Goal: Task Accomplishment & Management: Use online tool/utility

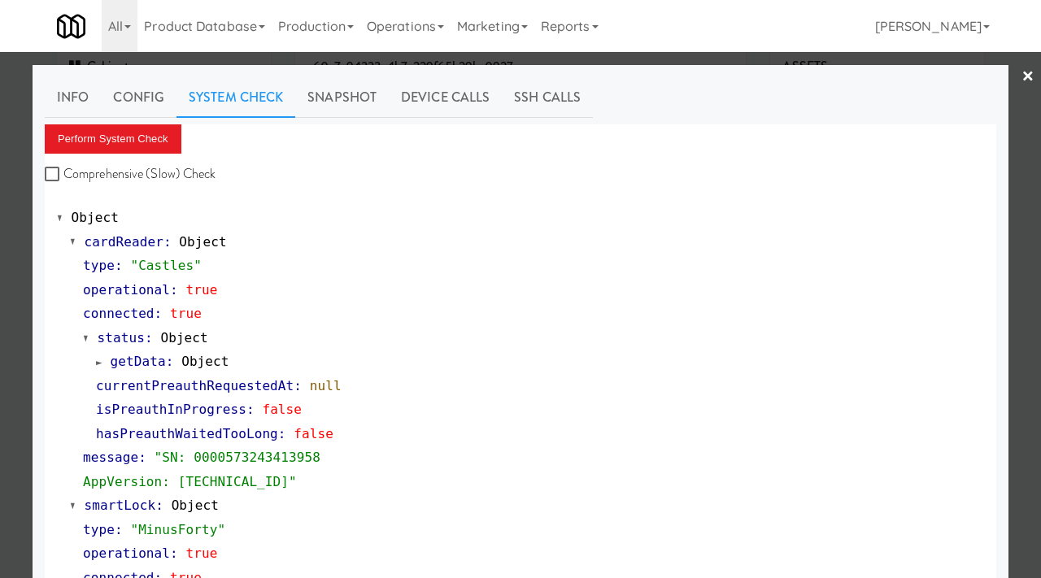
scroll to position [212, 0]
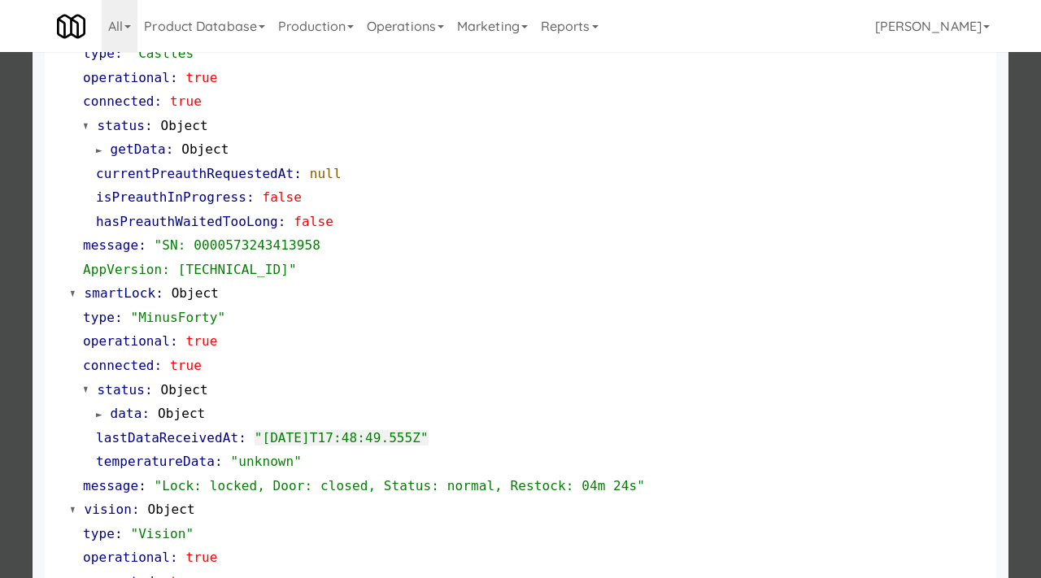
click at [11, 336] on div at bounding box center [520, 289] width 1041 height 578
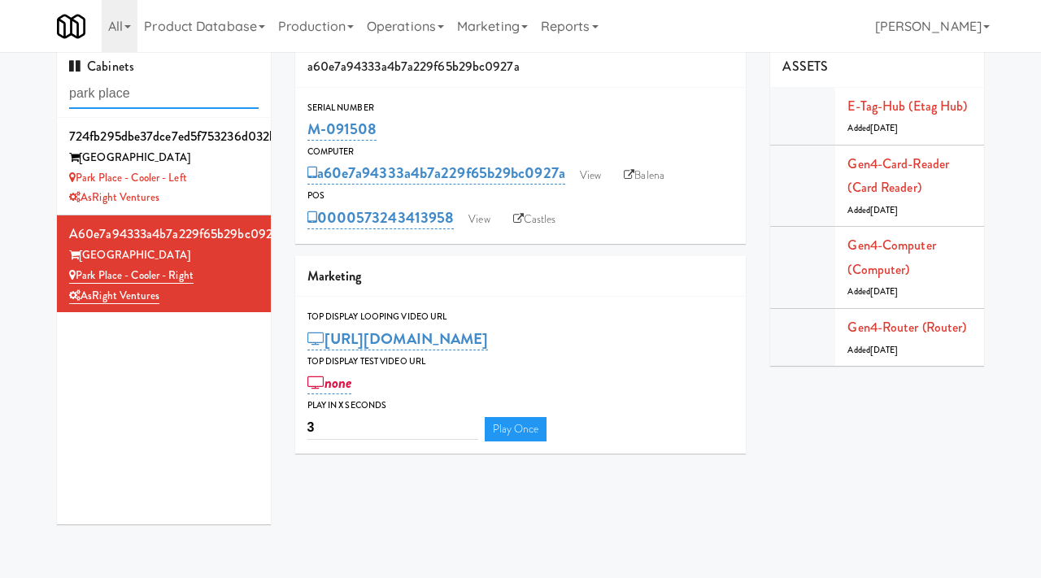
drag, startPoint x: 159, startPoint y: 94, endPoint x: 2, endPoint y: 88, distance: 156.2
click at [2, 88] on div "Cabinets park place 724fb295dbe37dce7ed5f753236d032b [GEOGRAPHIC_DATA] Place - …" at bounding box center [520, 291] width 1041 height 490
type input "[PERSON_NAME]"
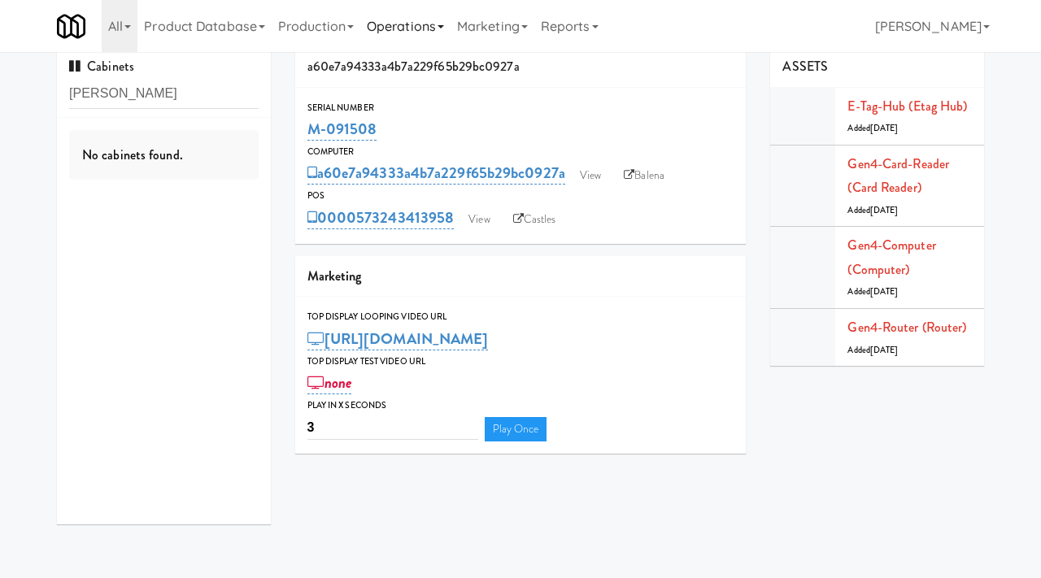
click at [394, 32] on link "Operations" at bounding box center [405, 26] width 90 height 52
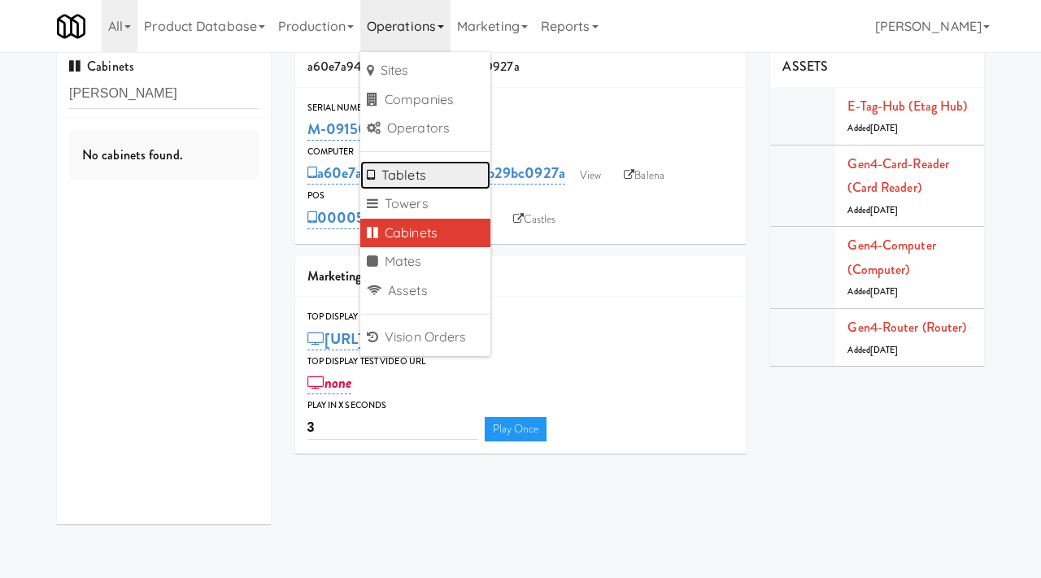
click at [421, 176] on link "Tablets" at bounding box center [425, 175] width 130 height 29
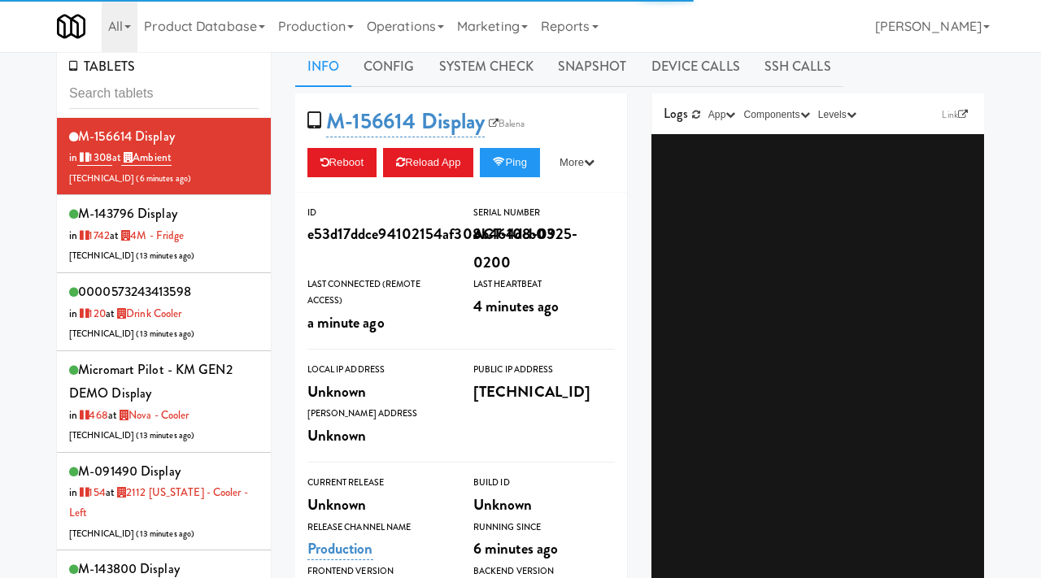
click at [173, 102] on input "text" at bounding box center [163, 94] width 189 height 30
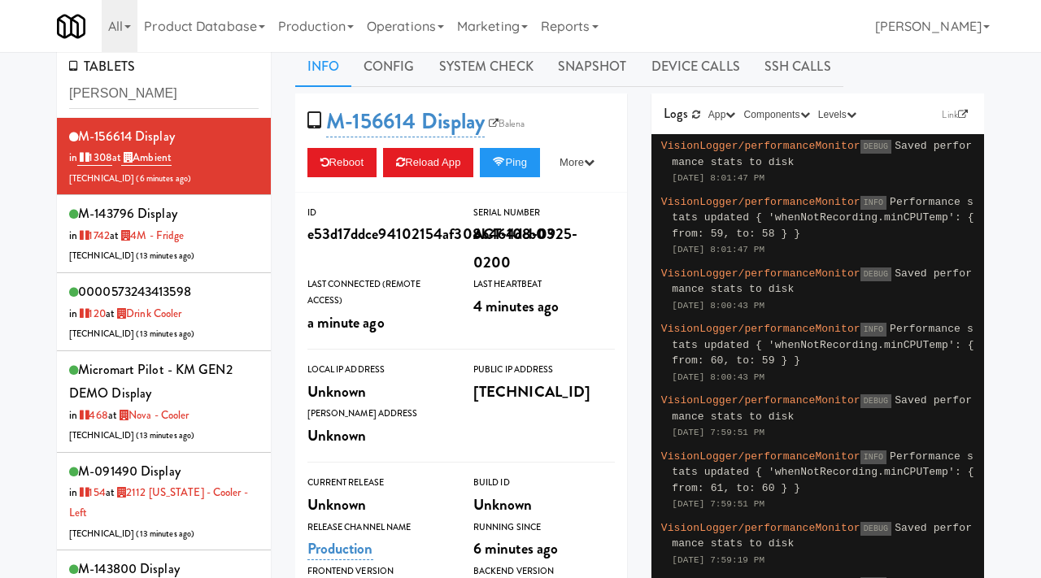
type input "[PERSON_NAME]"
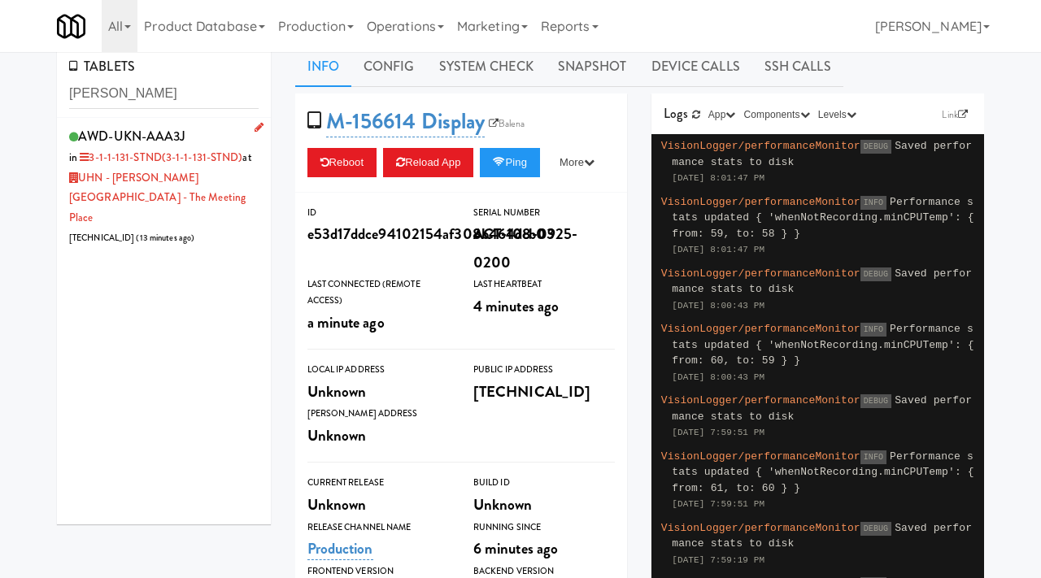
click at [241, 209] on div "AWD-UKN-AAA3J in 3-1-1-131-STND (3-1-1-131-STND) at [GEOGRAPHIC_DATA][PERSON_NA…" at bounding box center [163, 186] width 189 height 124
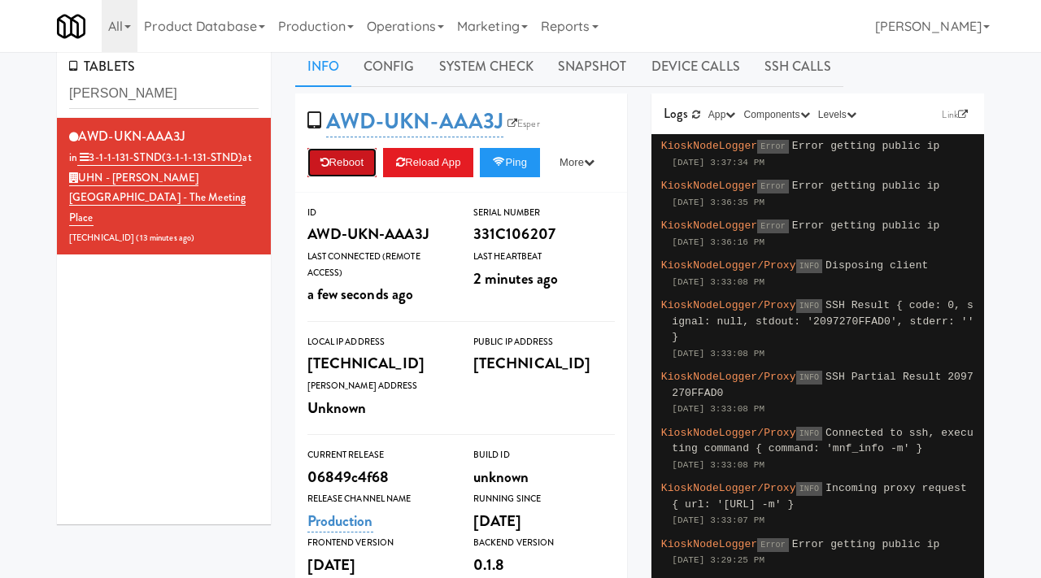
click at [345, 154] on button "Reboot" at bounding box center [342, 162] width 70 height 29
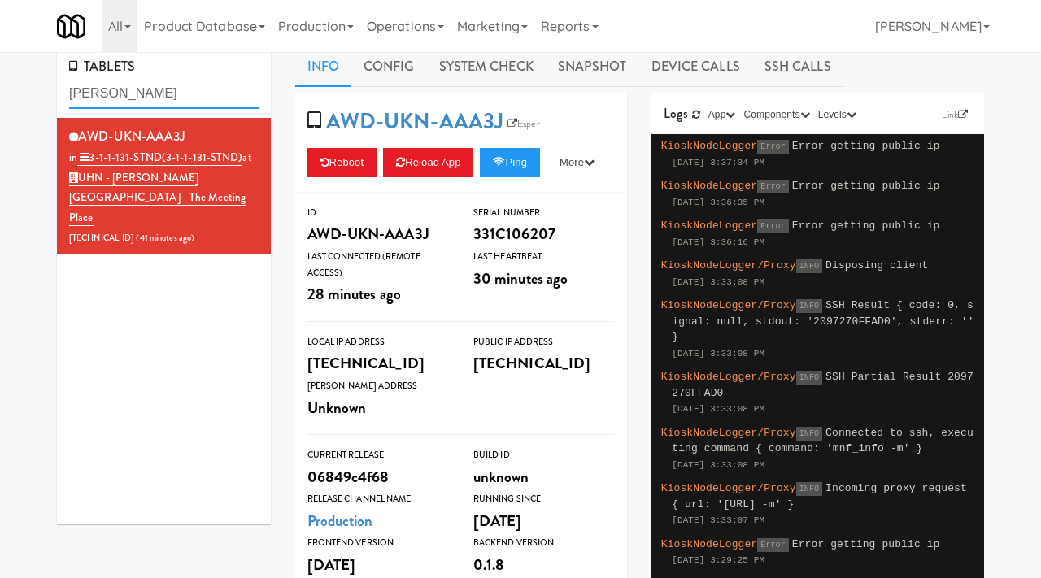
click at [138, 90] on input "[PERSON_NAME]" at bounding box center [163, 94] width 189 height 30
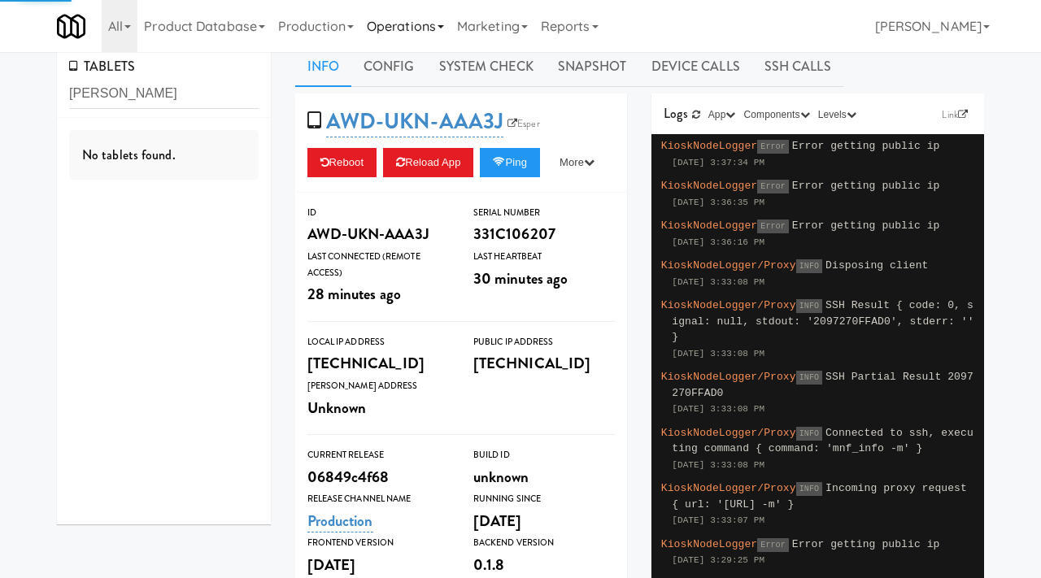
click at [420, 28] on link "Operations" at bounding box center [405, 26] width 90 height 52
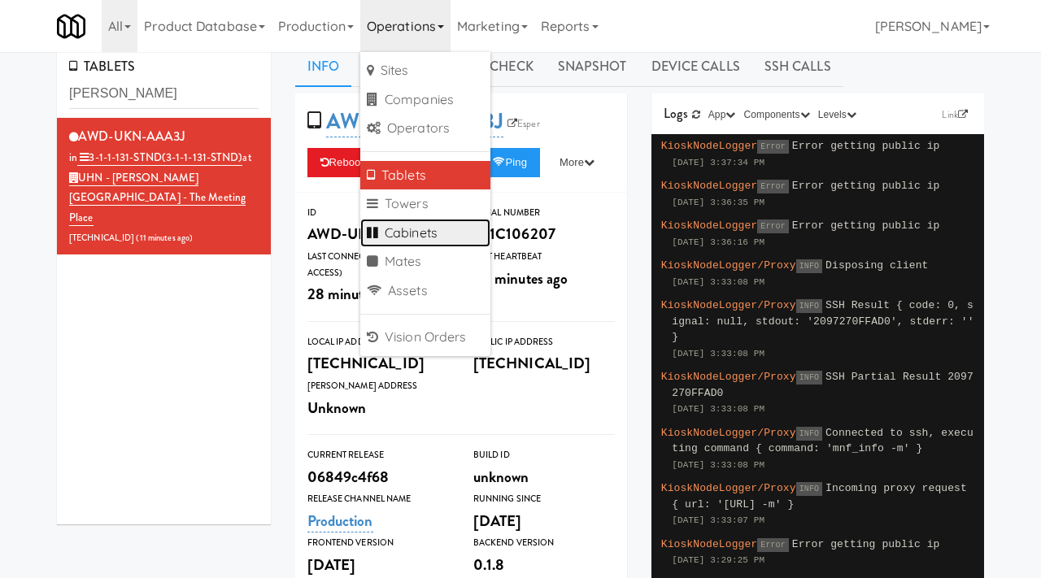
click at [413, 227] on link "Cabinets" at bounding box center [425, 233] width 130 height 29
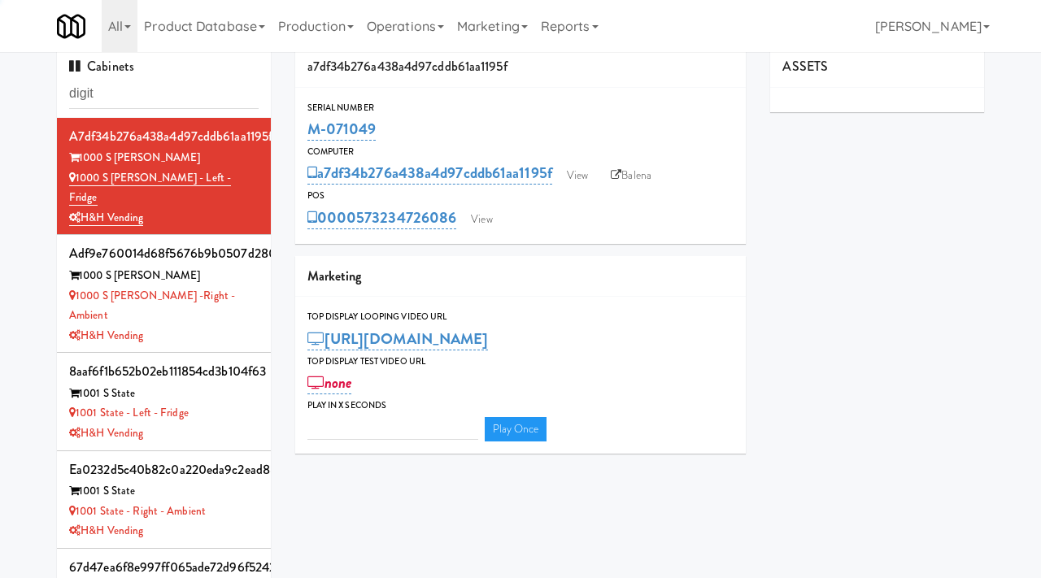
type input "digita"
type input "3"
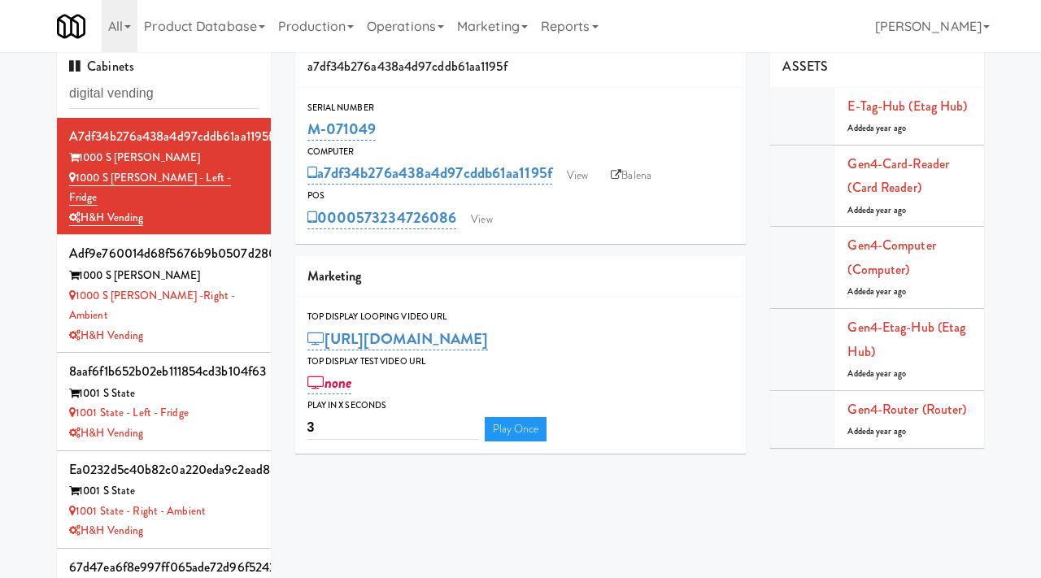
type input "digital vending"
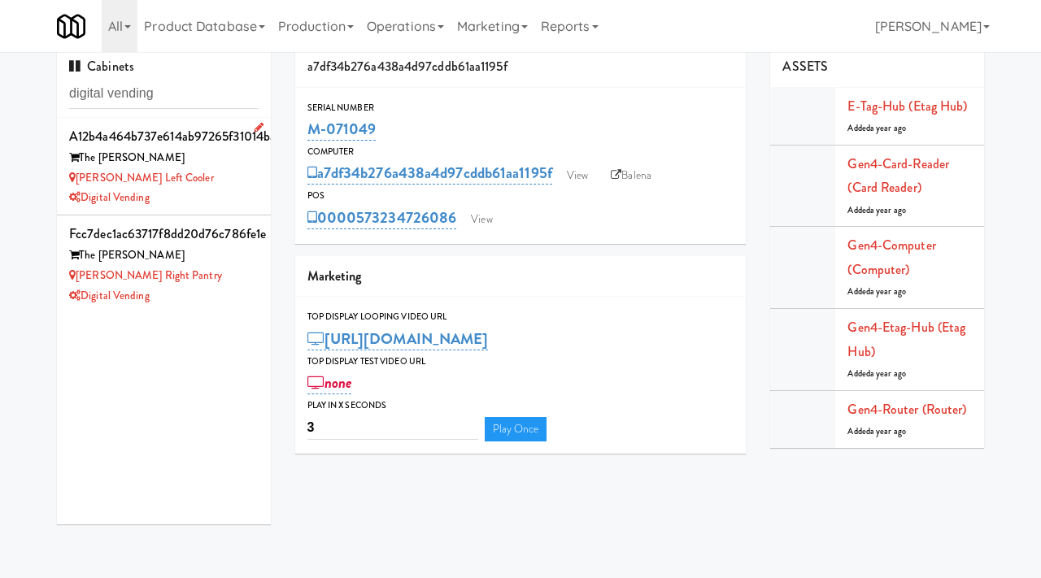
click at [190, 190] on div "Digital Vending" at bounding box center [163, 198] width 189 height 20
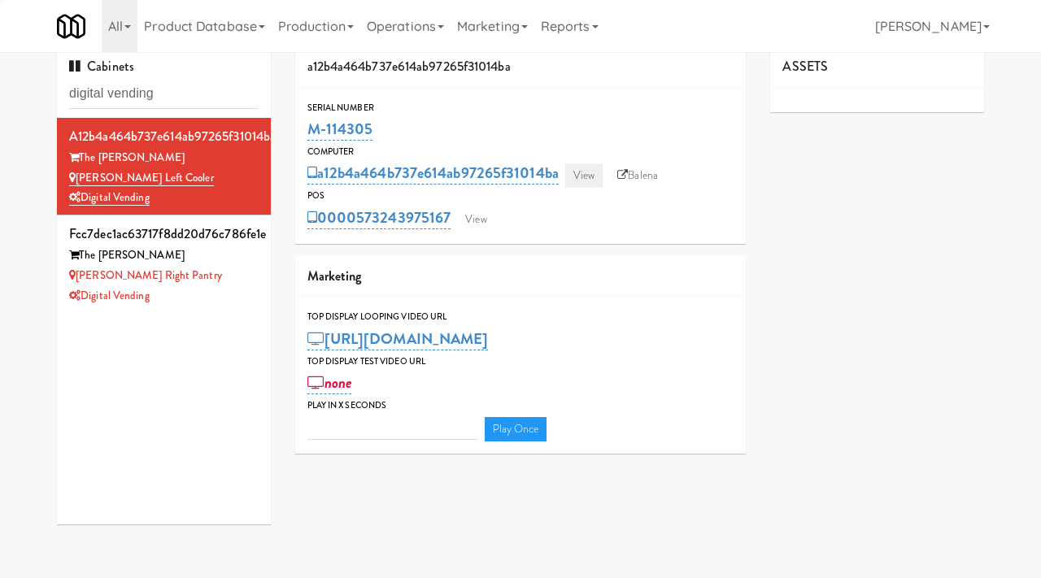
type input "3"
click at [586, 178] on link "View" at bounding box center [583, 175] width 37 height 24
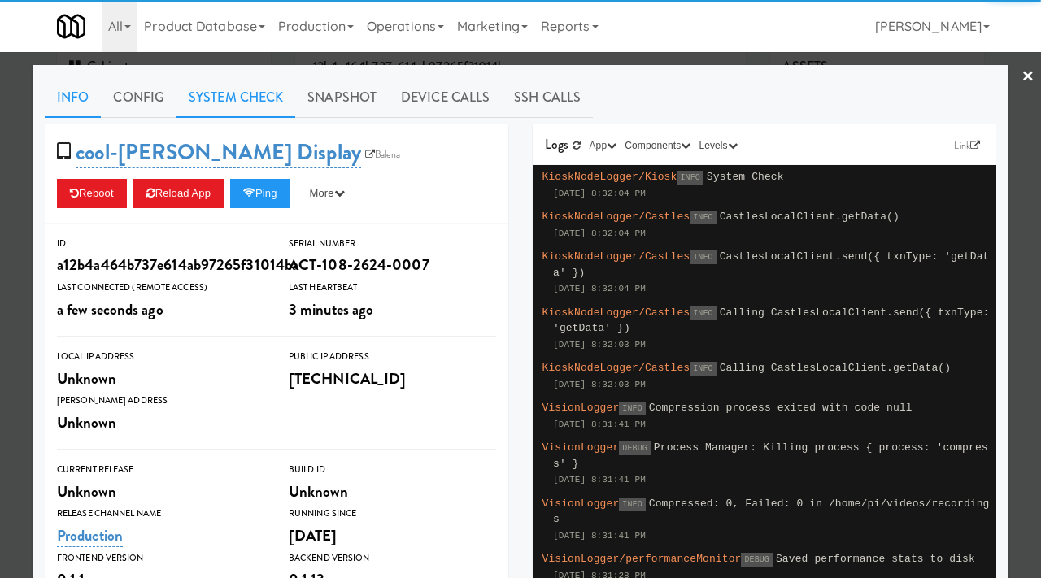
click at [260, 94] on link "System Check" at bounding box center [235, 97] width 119 height 41
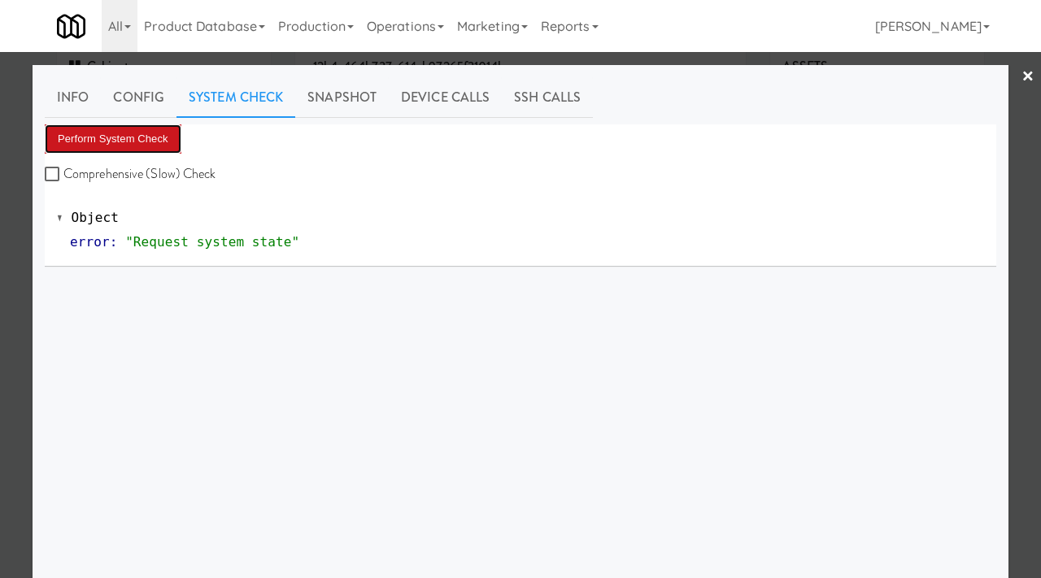
click at [112, 133] on button "Perform System Check" at bounding box center [113, 138] width 137 height 29
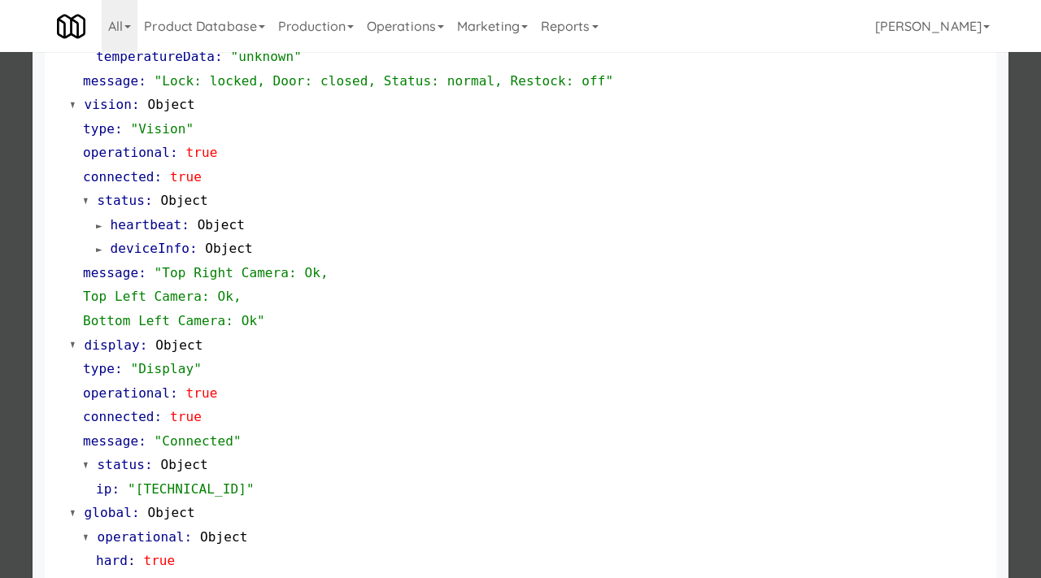
scroll to position [708, 0]
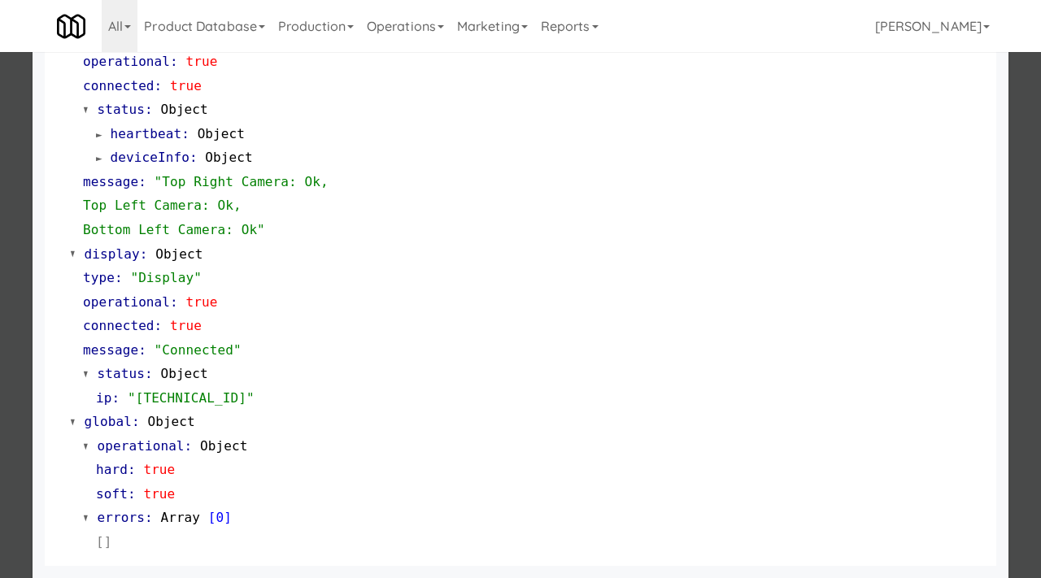
click at [0, 301] on div at bounding box center [520, 289] width 1041 height 578
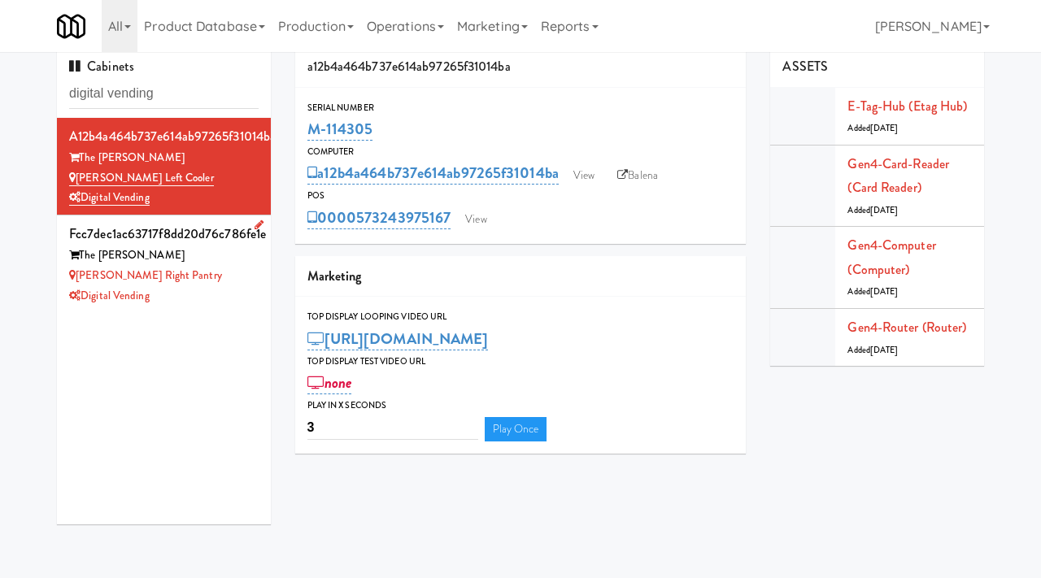
click at [228, 294] on div "Digital Vending" at bounding box center [163, 296] width 189 height 20
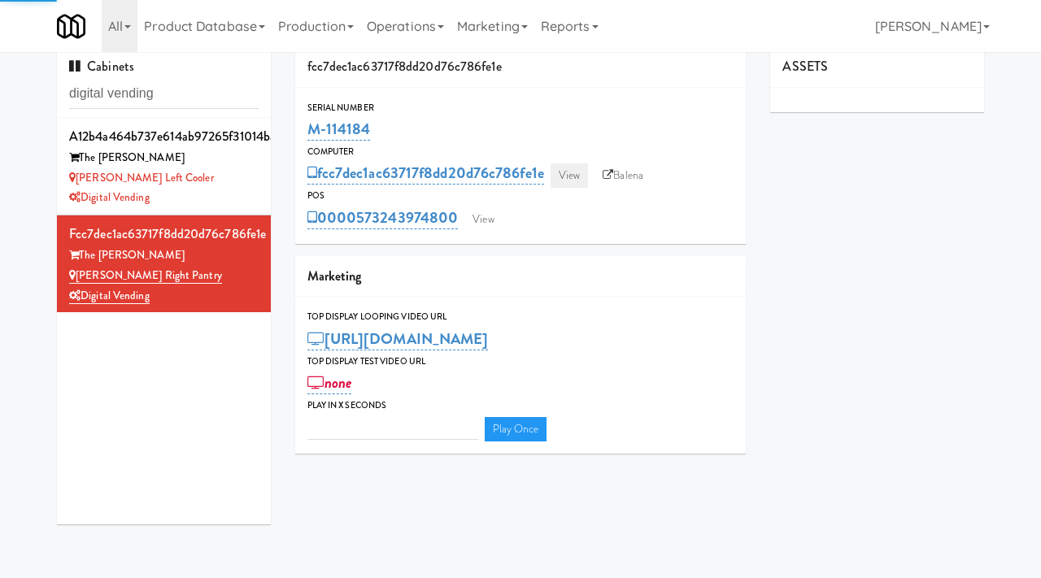
type input "3"
click at [570, 172] on link "View" at bounding box center [568, 175] width 37 height 24
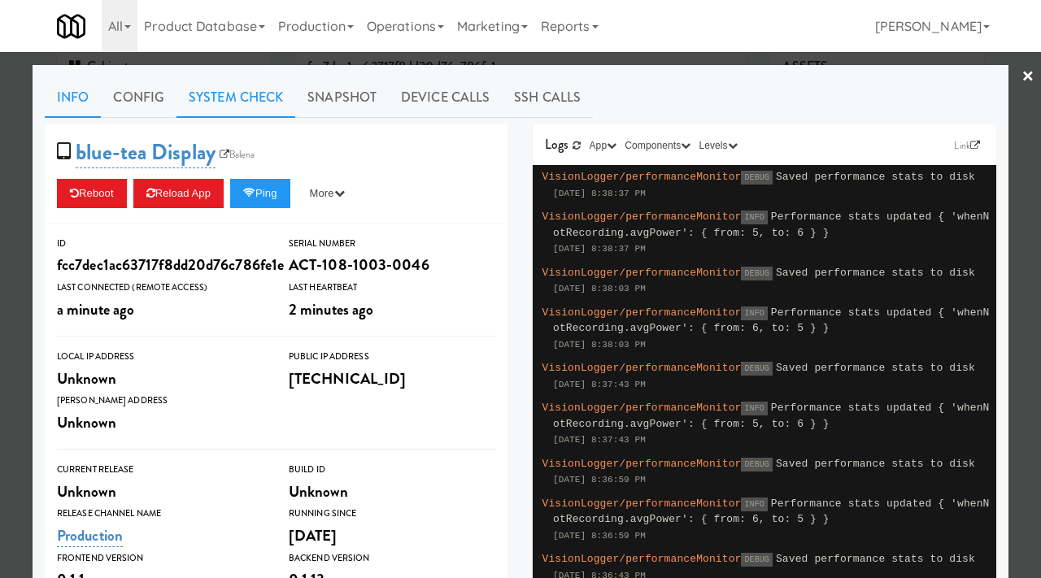
click at [236, 105] on link "System Check" at bounding box center [235, 97] width 119 height 41
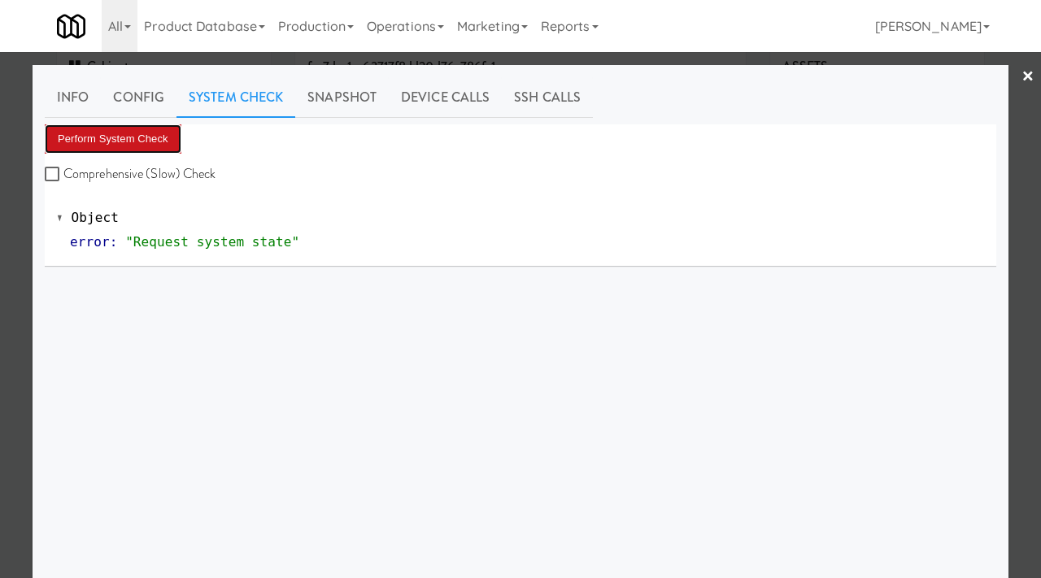
click at [141, 131] on button "Perform System Check" at bounding box center [113, 138] width 137 height 29
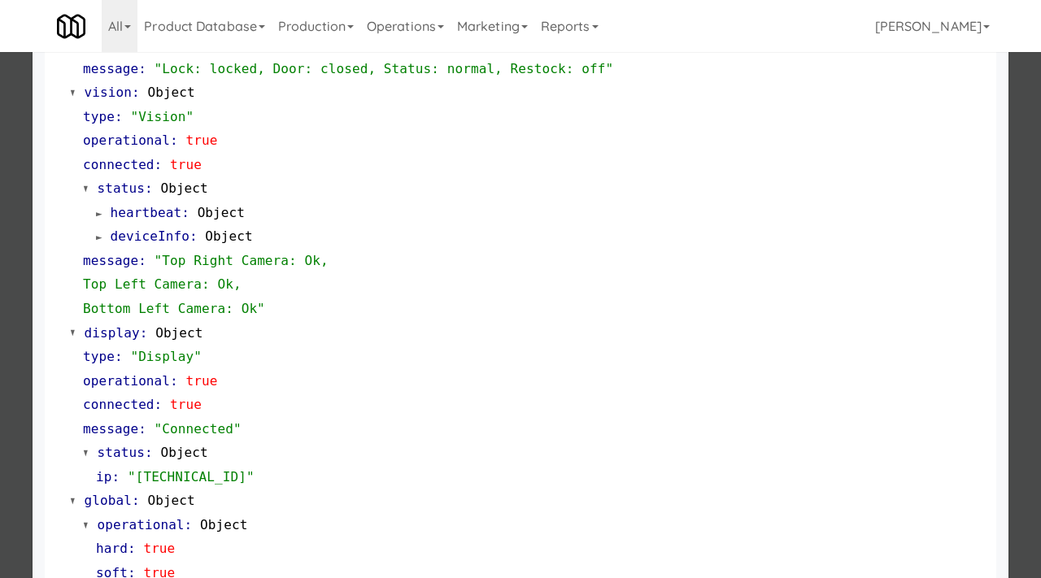
scroll to position [708, 0]
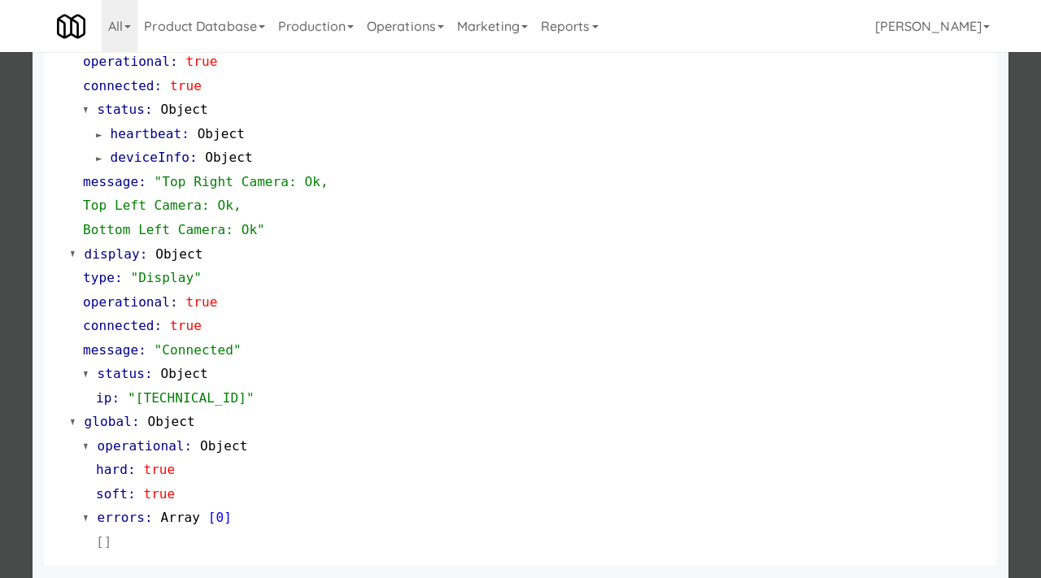
click at [0, 226] on div at bounding box center [520, 289] width 1041 height 578
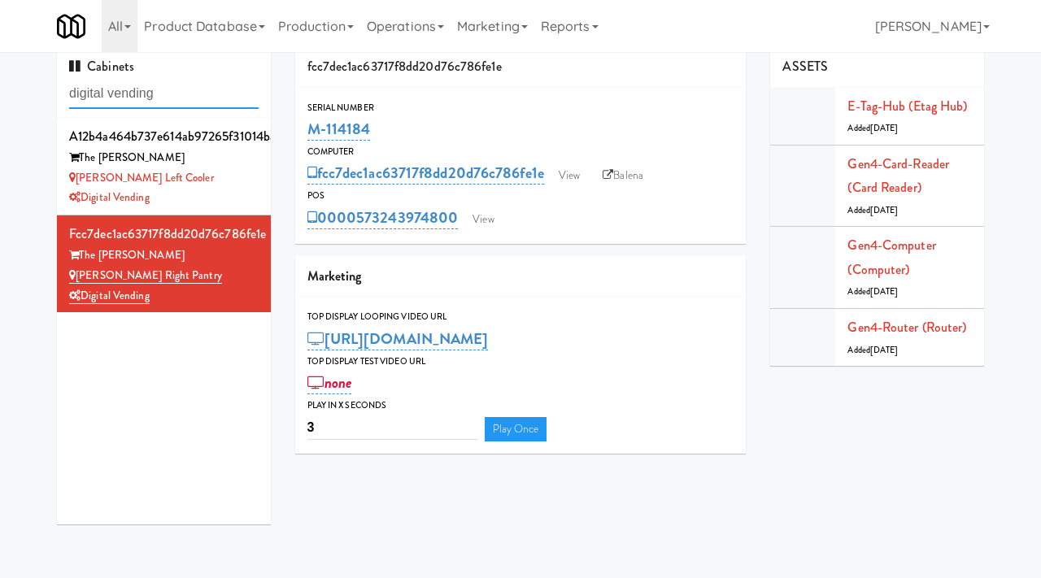
click at [179, 98] on input "digital vending" at bounding box center [163, 94] width 189 height 30
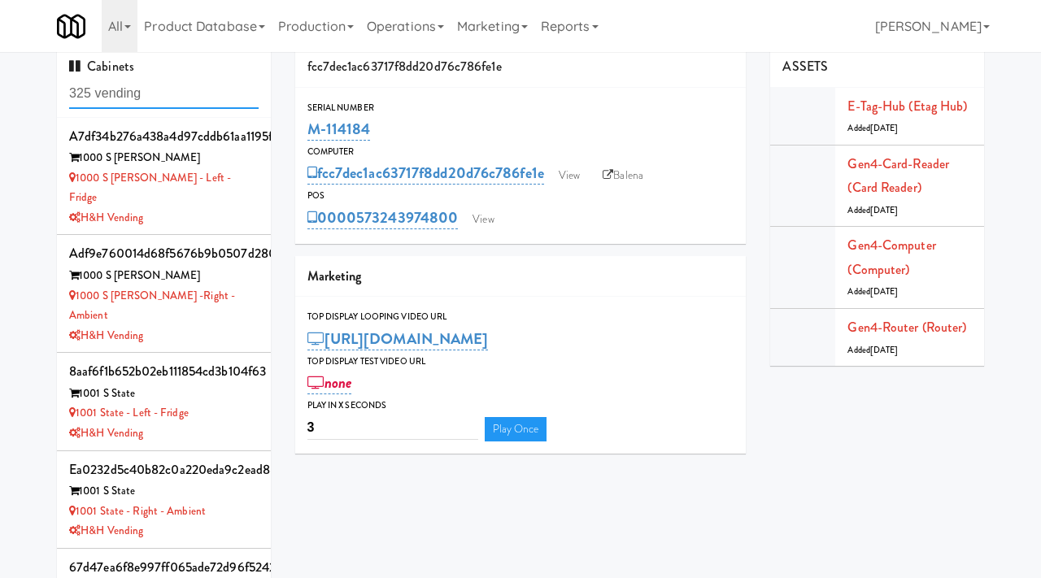
type input "325 vending"
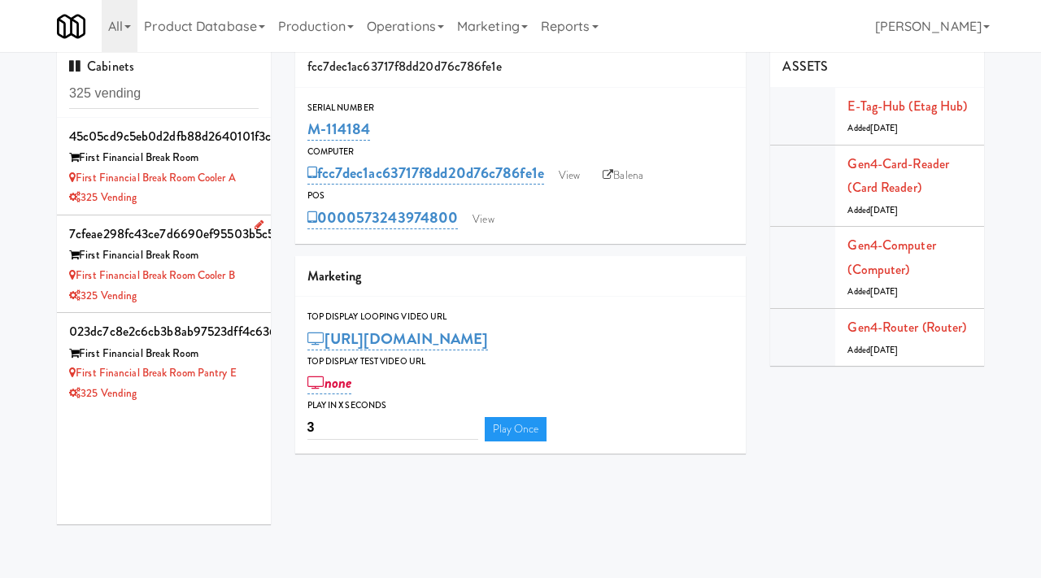
click at [232, 285] on div "First Financial Break Room Cooler B" at bounding box center [163, 276] width 189 height 20
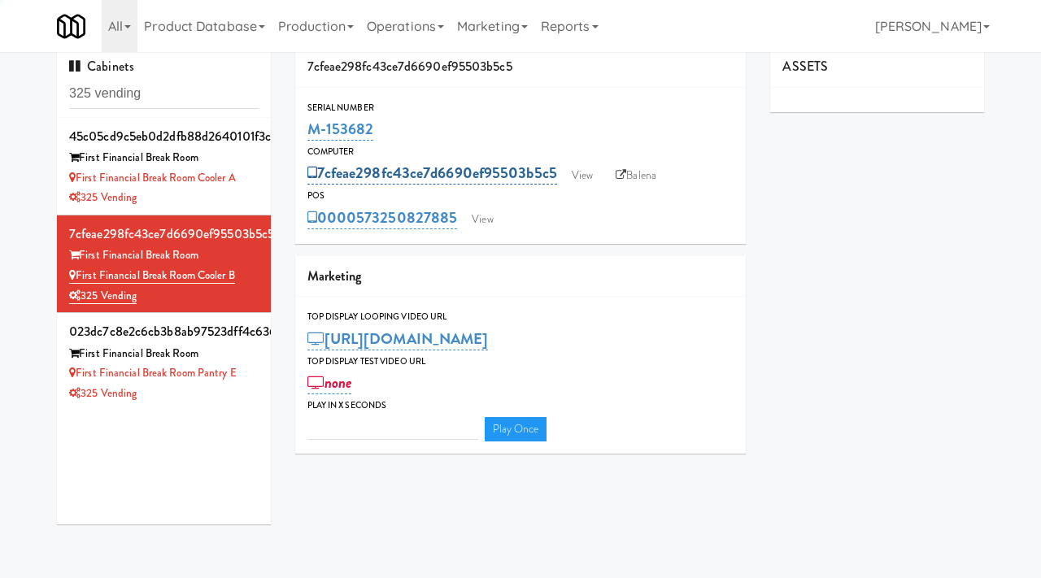
type input "3"
click at [577, 174] on link "View" at bounding box center [581, 175] width 37 height 24
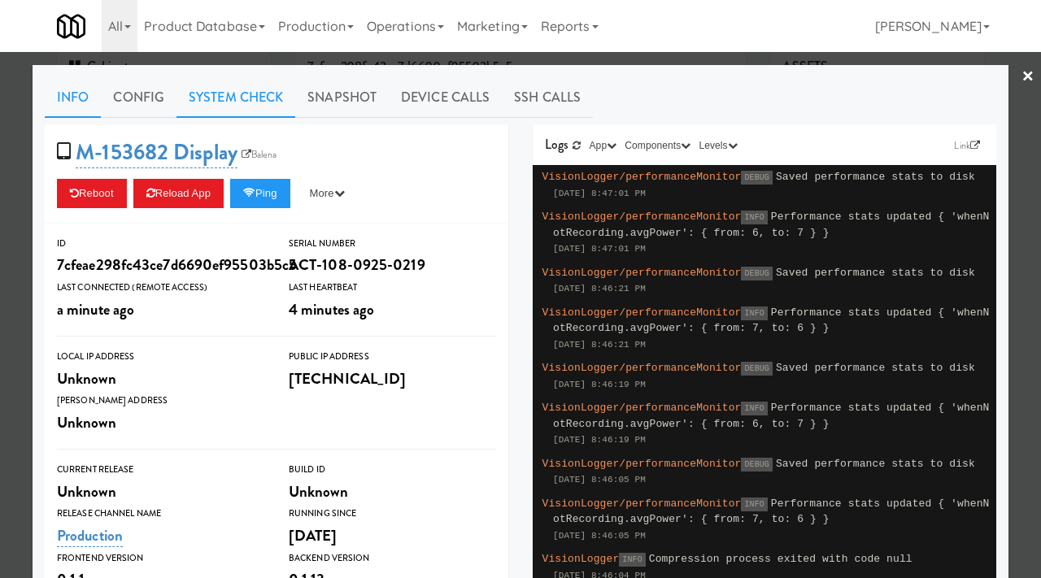
click at [229, 105] on link "System Check" at bounding box center [235, 97] width 119 height 41
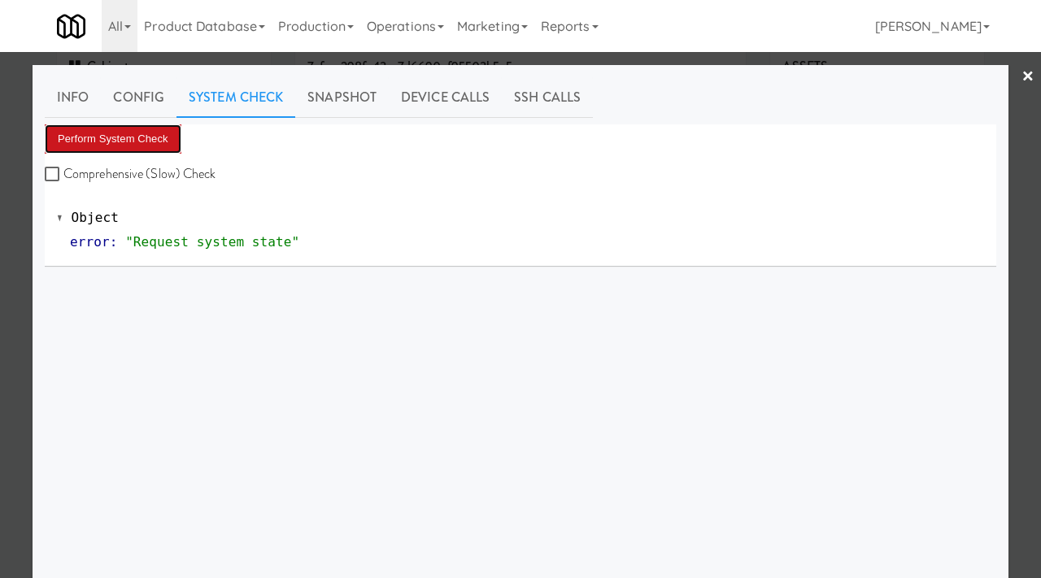
click at [108, 142] on button "Perform System Check" at bounding box center [113, 138] width 137 height 29
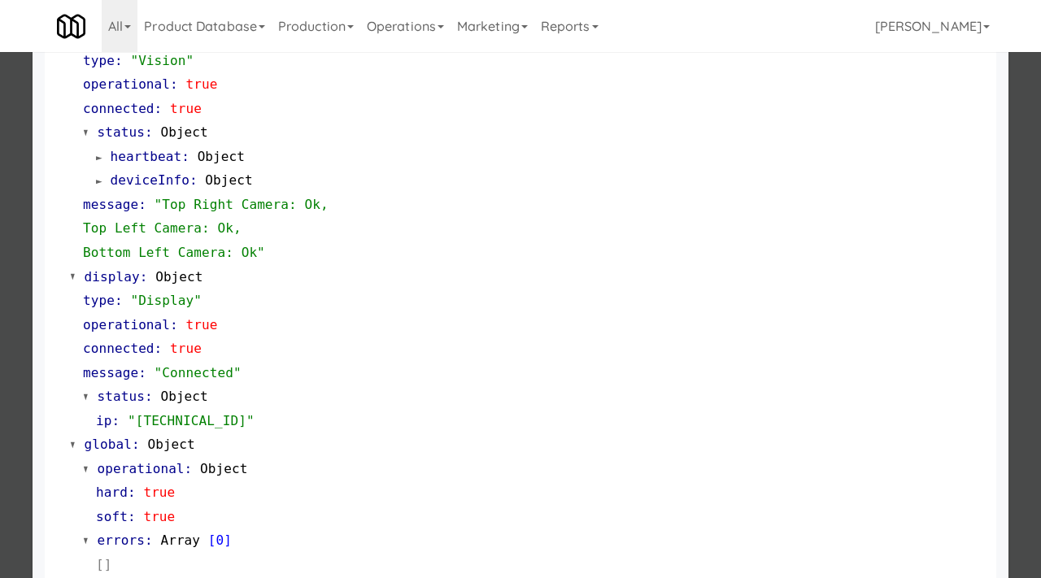
scroll to position [708, 0]
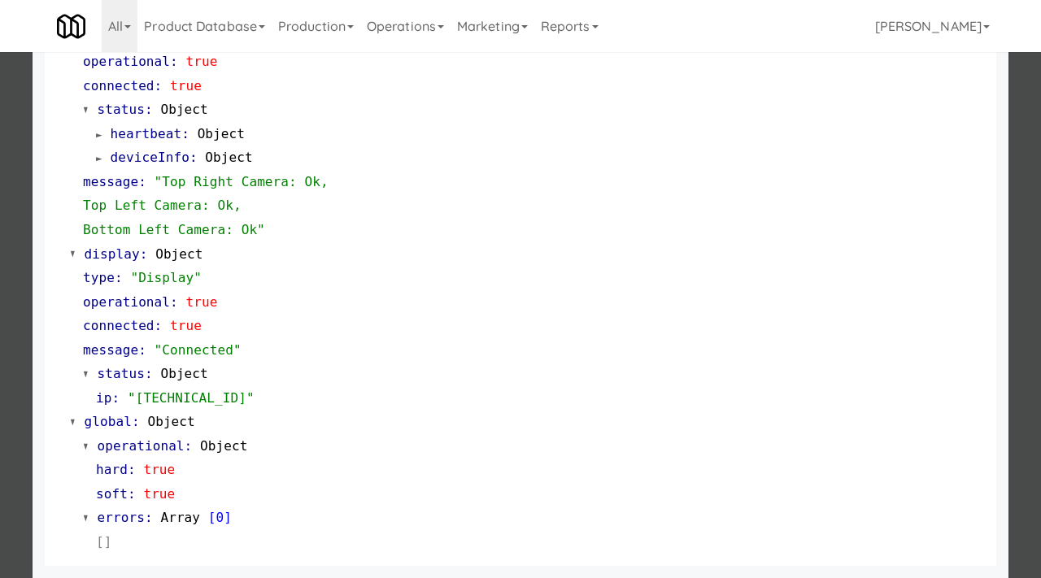
click at [0, 369] on div at bounding box center [520, 289] width 1041 height 578
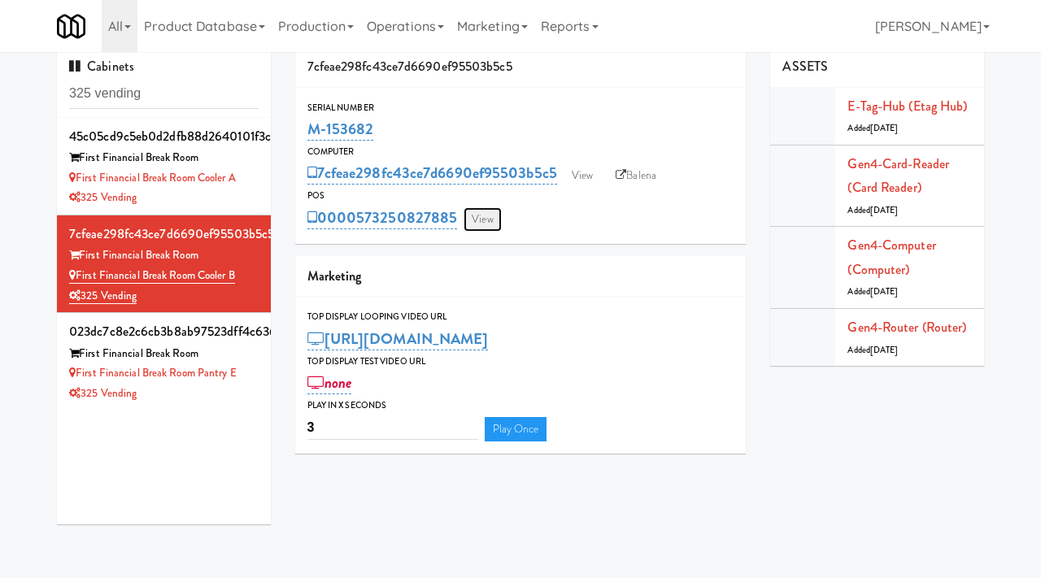
click at [476, 209] on link "View" at bounding box center [481, 219] width 37 height 24
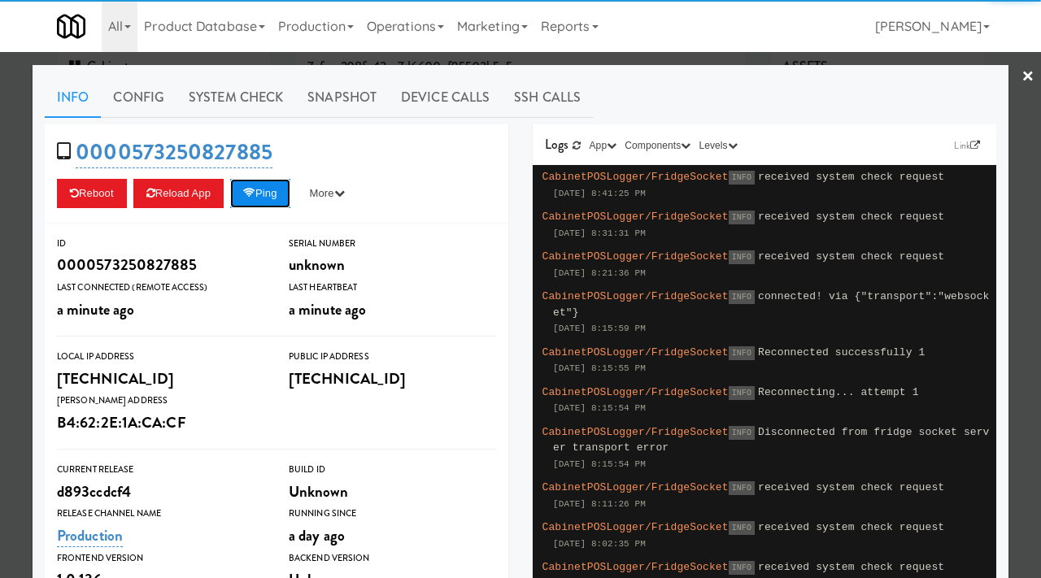
click at [283, 194] on button "Ping" at bounding box center [260, 193] width 60 height 29
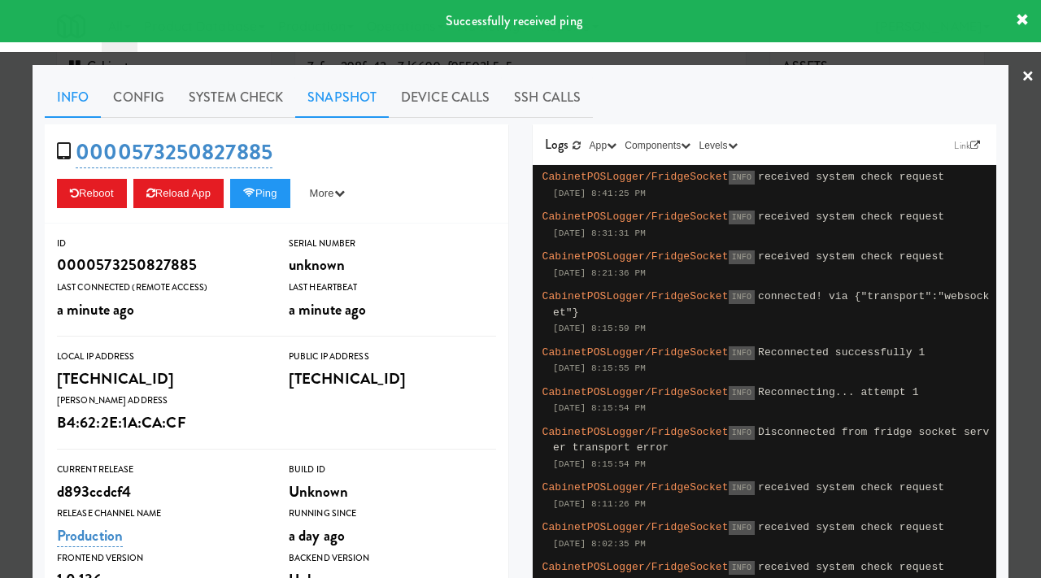
click at [334, 96] on link "Snapshot" at bounding box center [342, 97] width 94 height 41
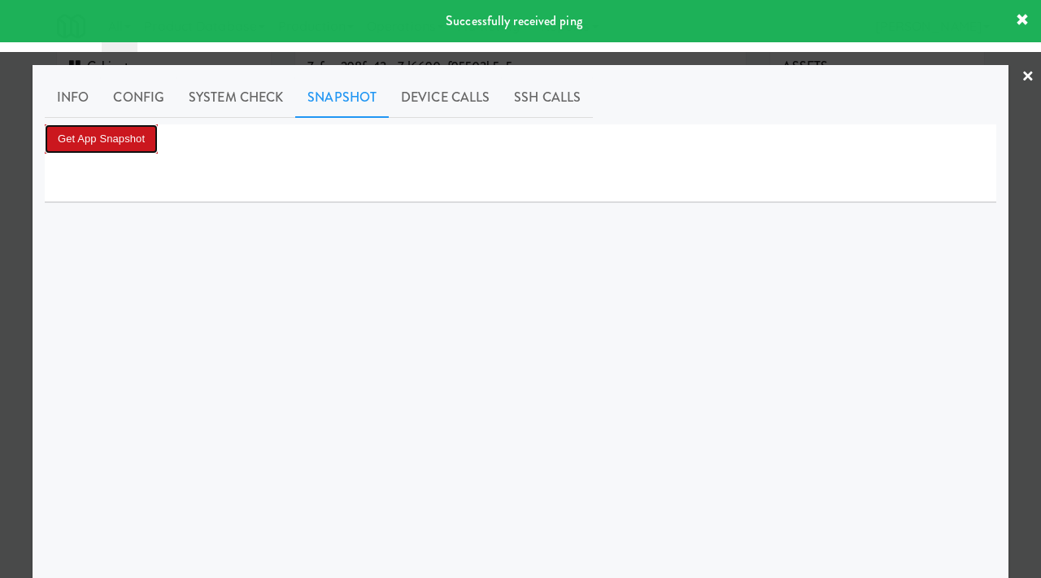
click at [137, 141] on button "Get App Snapshot" at bounding box center [101, 138] width 113 height 29
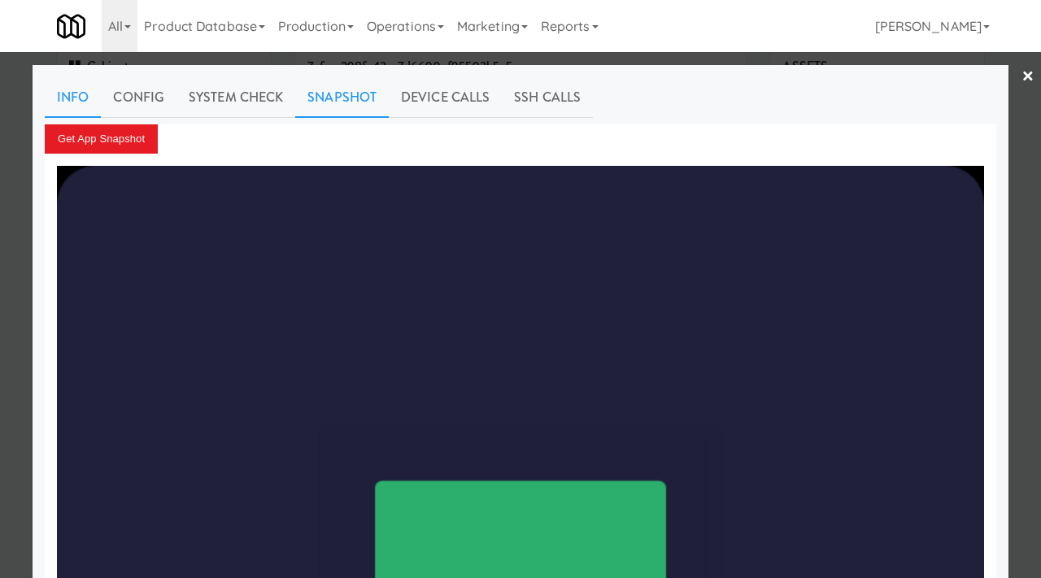
click at [70, 98] on link "Info" at bounding box center [73, 97] width 56 height 41
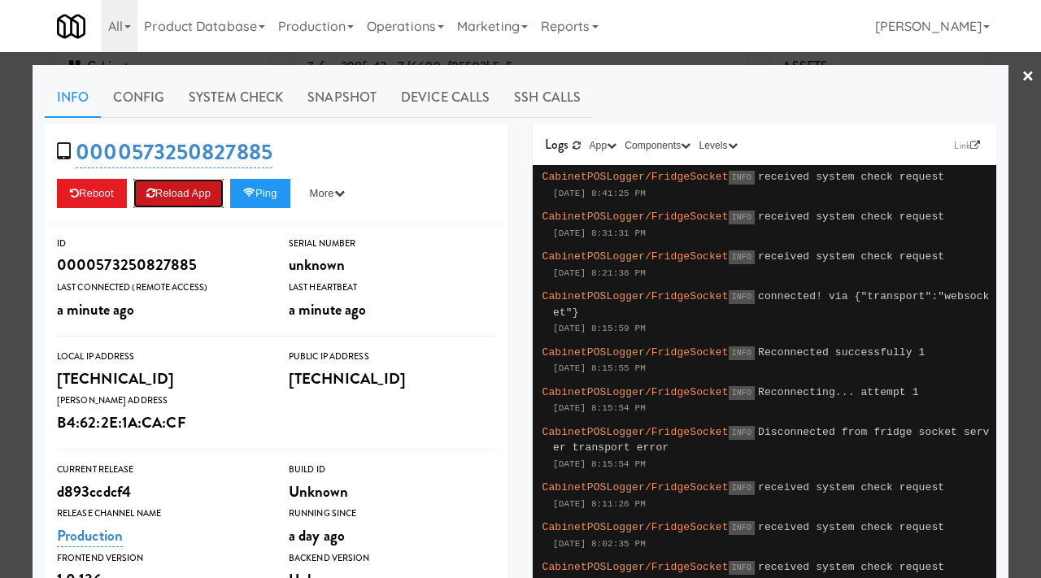
click at [167, 195] on button "Reload App" at bounding box center [178, 193] width 90 height 29
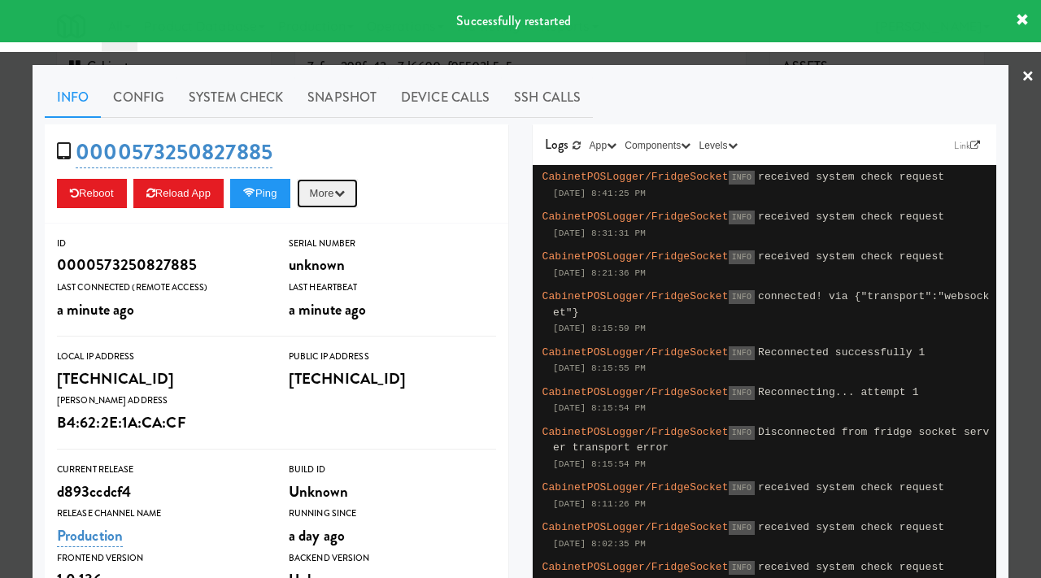
click at [345, 189] on icon "button" at bounding box center [339, 193] width 11 height 11
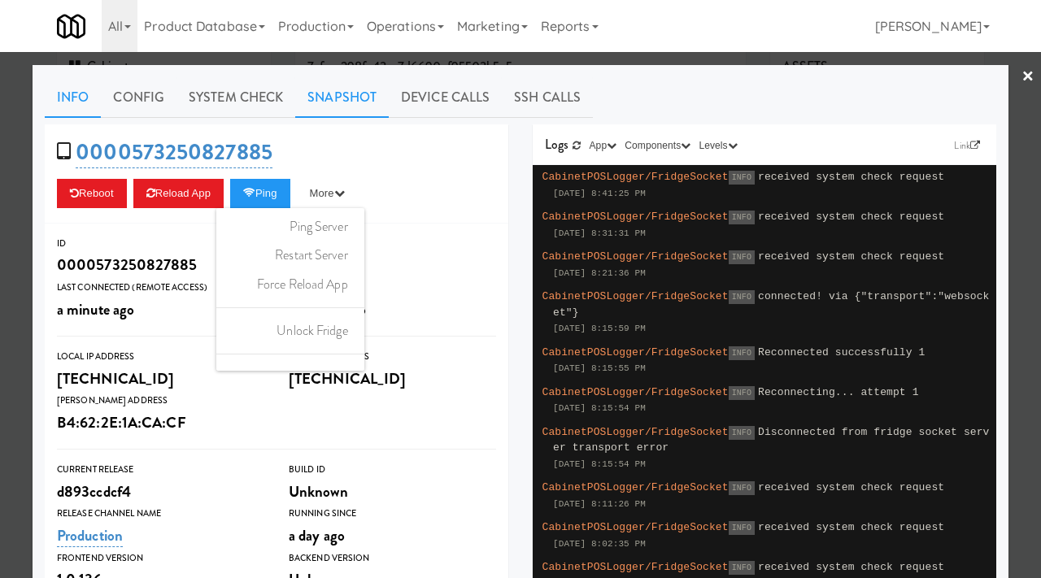
click at [353, 102] on link "Snapshot" at bounding box center [342, 97] width 94 height 41
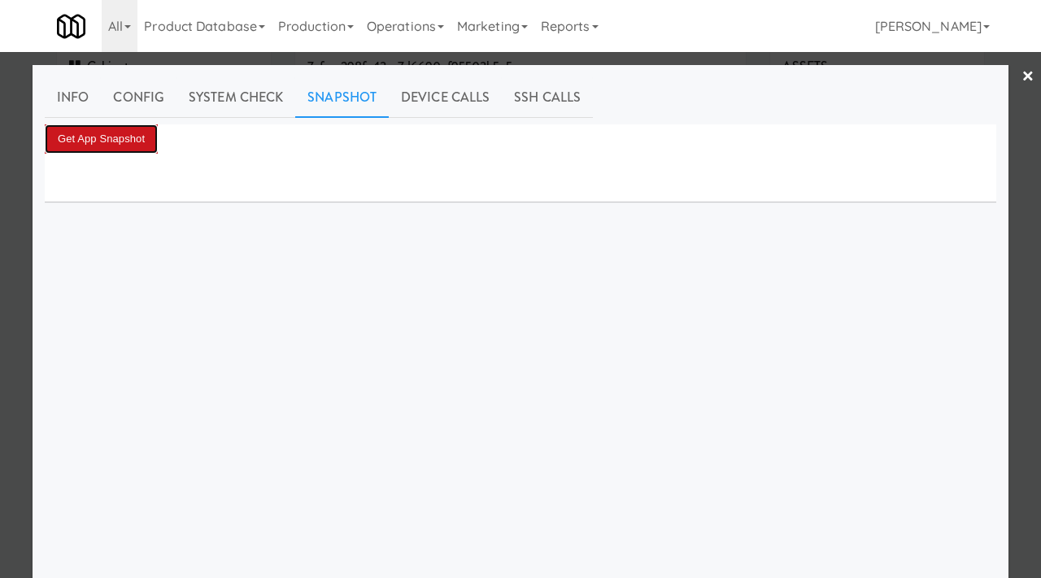
click at [120, 135] on button "Get App Snapshot" at bounding box center [101, 138] width 113 height 29
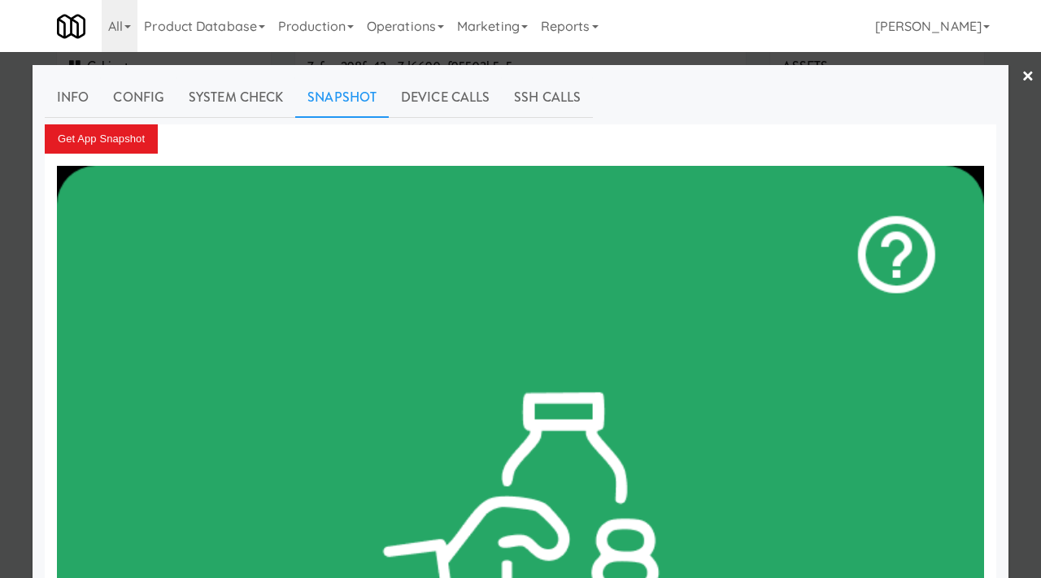
scroll to position [11, 0]
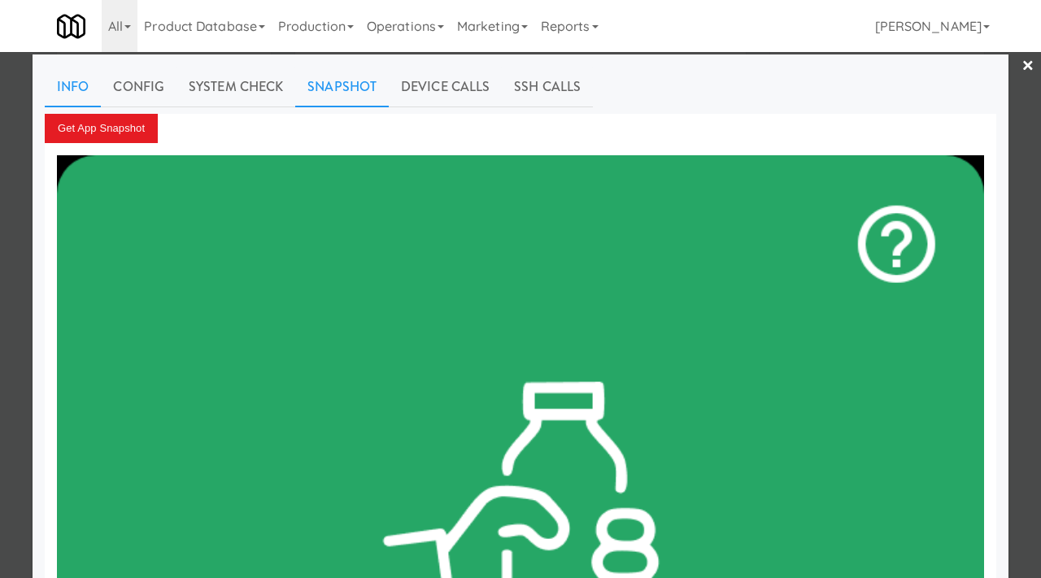
click at [82, 83] on link "Info" at bounding box center [73, 87] width 56 height 41
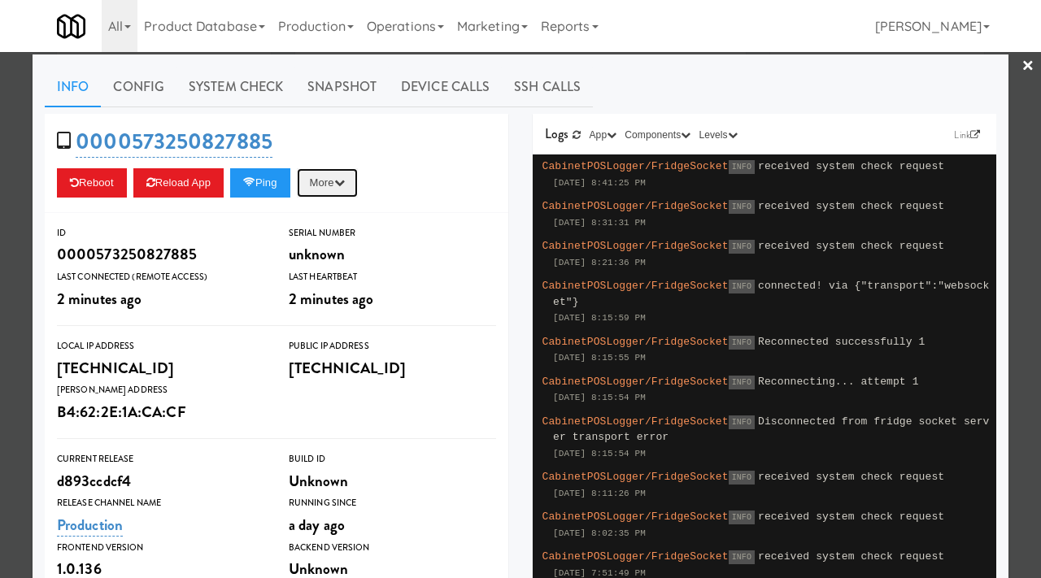
click at [341, 188] on button "More" at bounding box center [327, 182] width 61 height 29
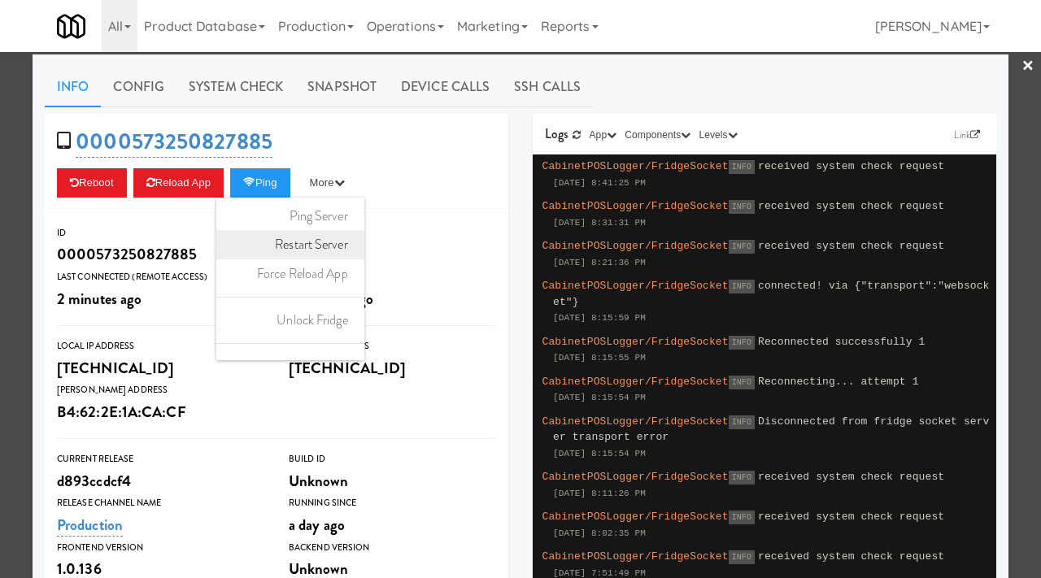
click at [343, 251] on link "Restart Server" at bounding box center [290, 244] width 148 height 29
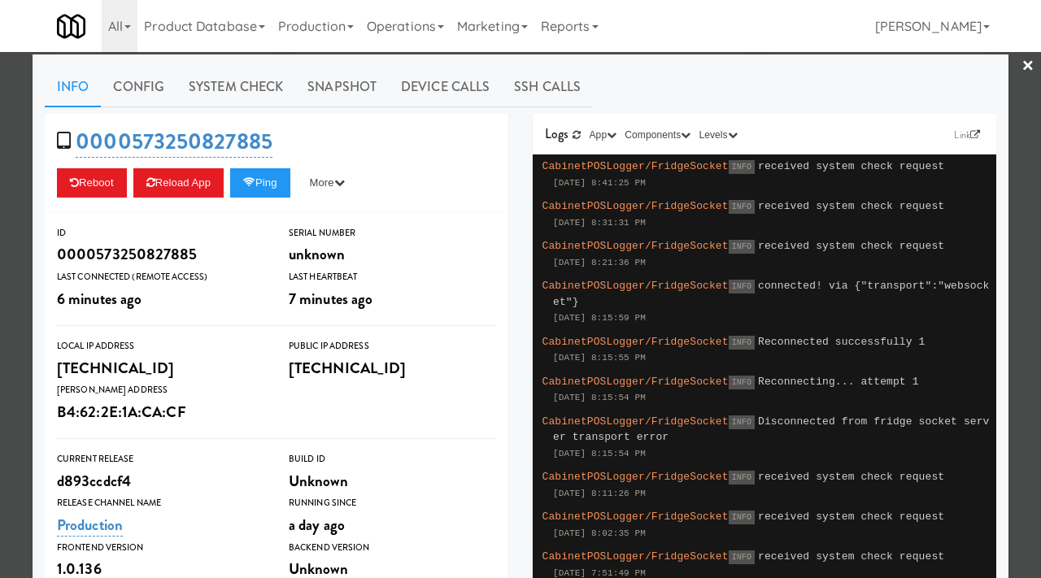
click at [0, 302] on div at bounding box center [520, 289] width 1041 height 578
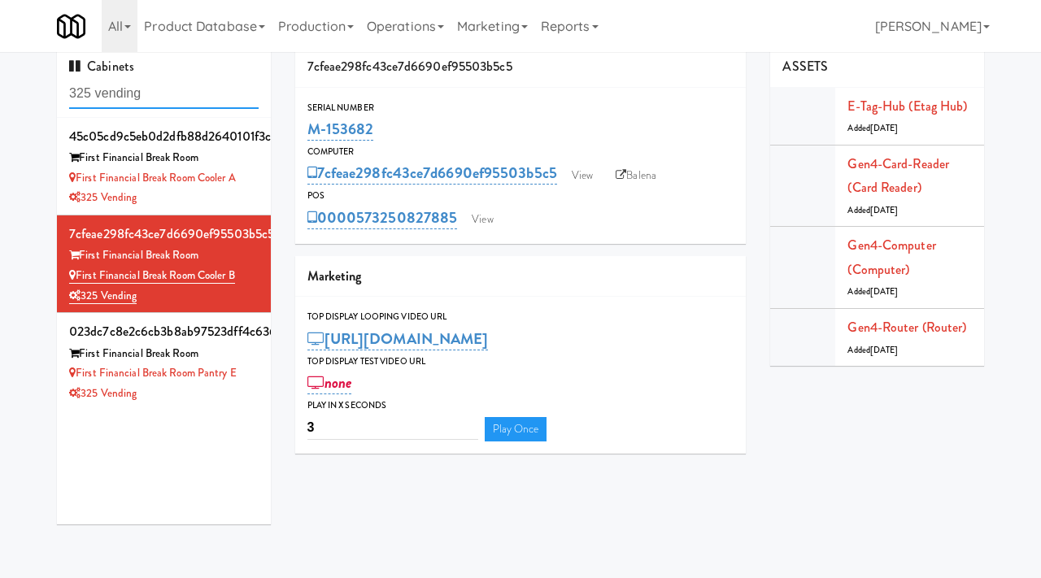
drag, startPoint x: 176, startPoint y: 96, endPoint x: 0, endPoint y: 73, distance: 177.1
click at [0, 73] on div "Cabinets 325 vending 45c05cd9c5eb0d2dfb88d2640101f3c6 First Financial Break Roo…" at bounding box center [520, 291] width 1041 height 490
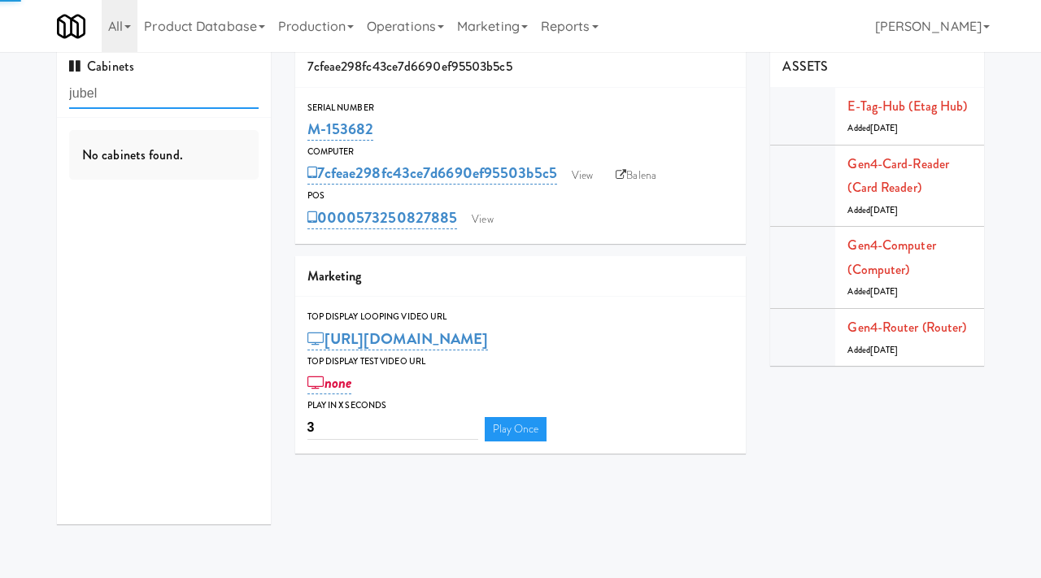
type input "jubel"
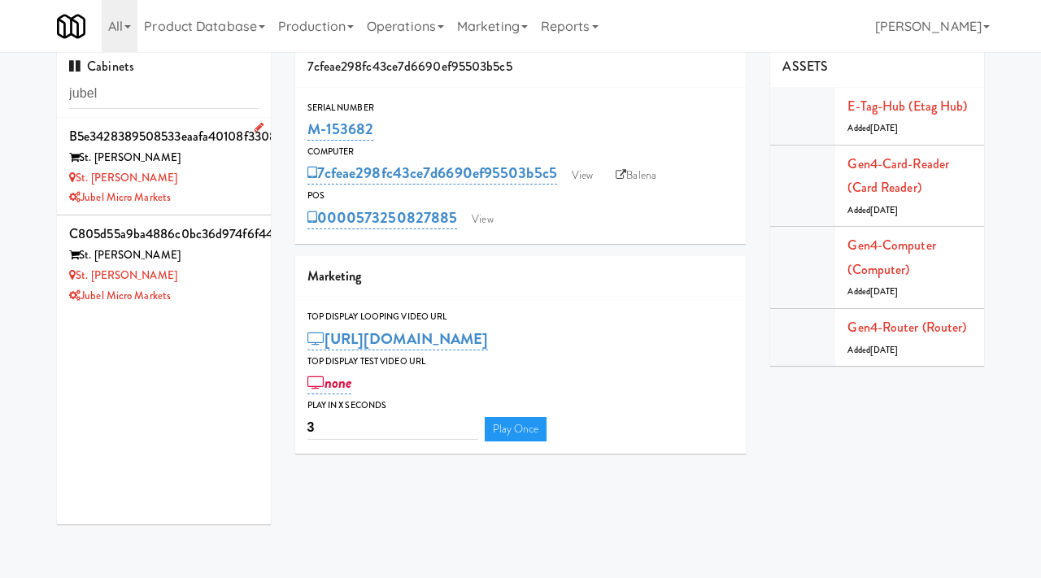
click at [223, 194] on div "Jubel Micro Markets" at bounding box center [163, 198] width 189 height 20
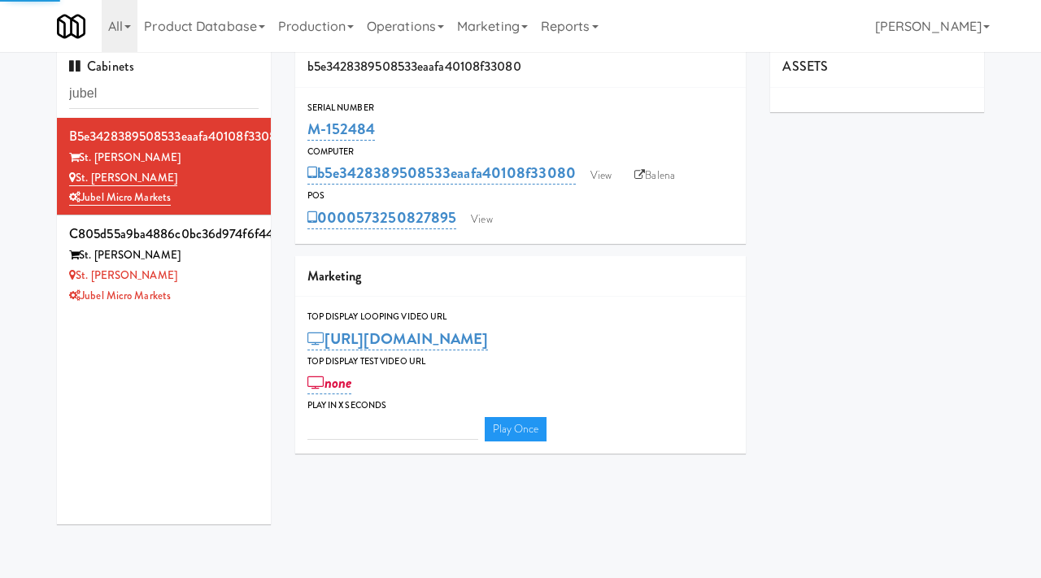
type input "3"
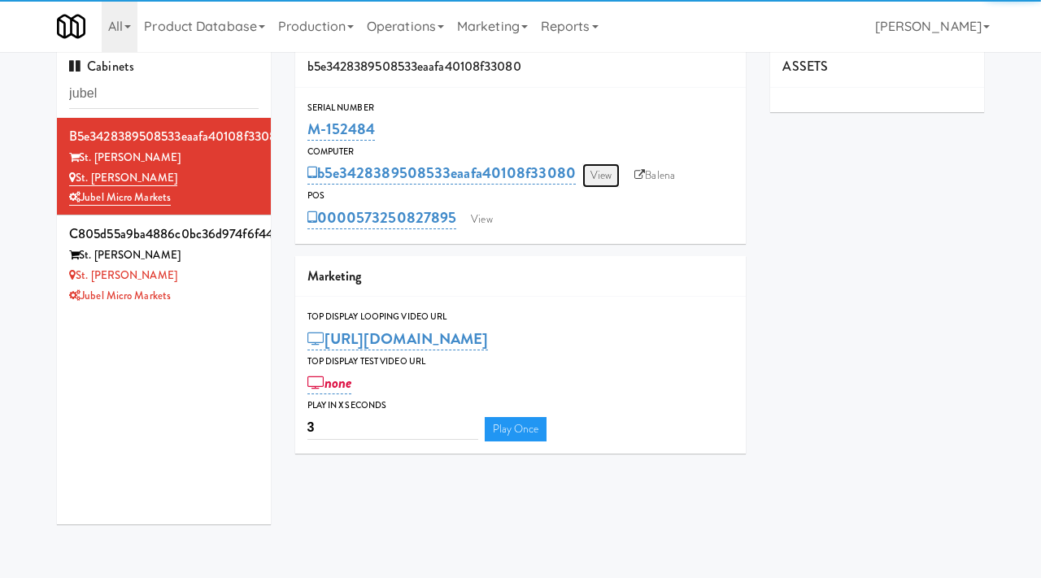
click at [606, 175] on link "View" at bounding box center [600, 175] width 37 height 24
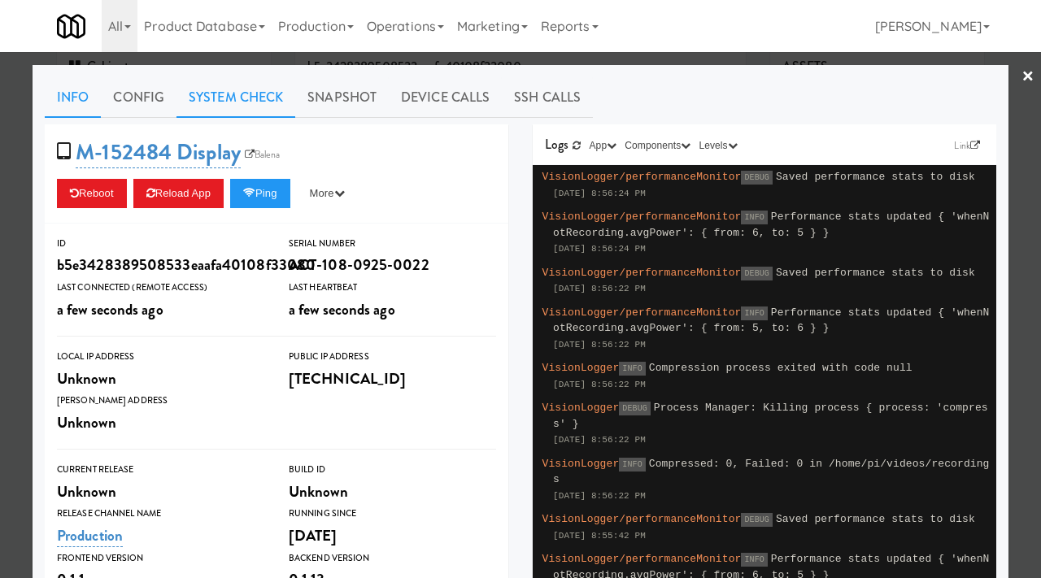
click at [244, 99] on link "System Check" at bounding box center [235, 97] width 119 height 41
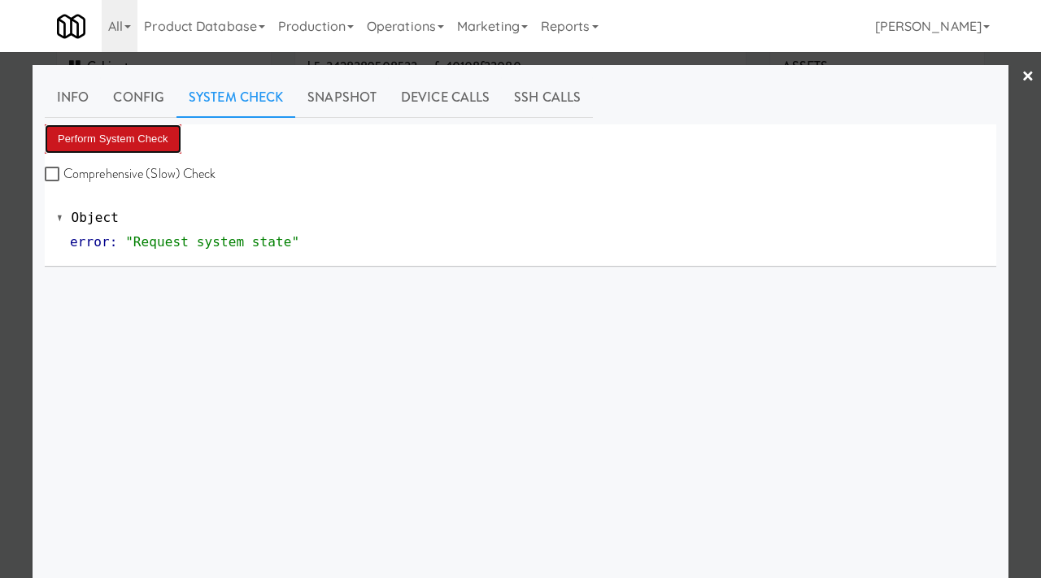
click at [130, 139] on button "Perform System Check" at bounding box center [113, 138] width 137 height 29
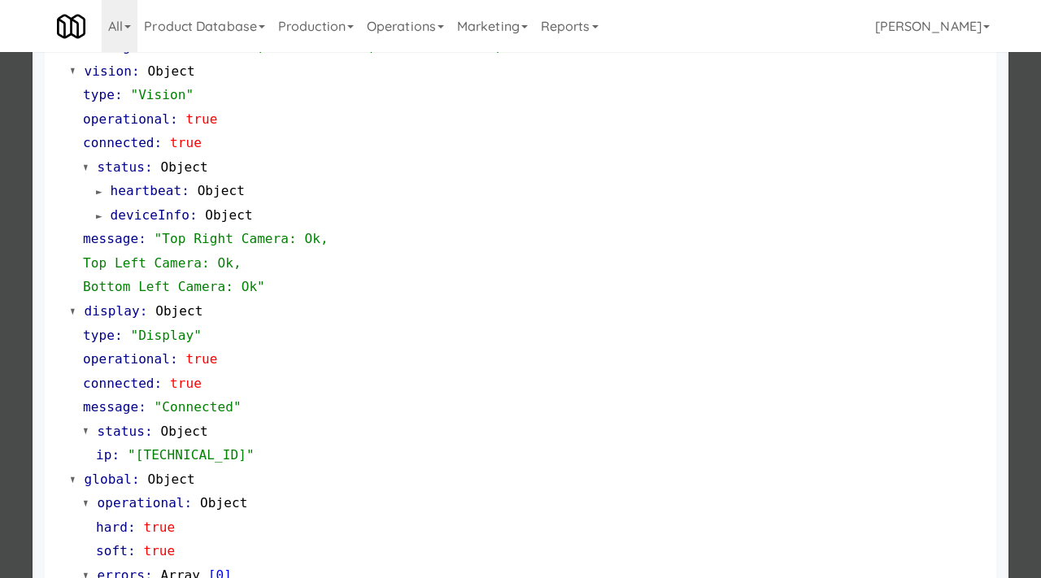
scroll to position [685, 0]
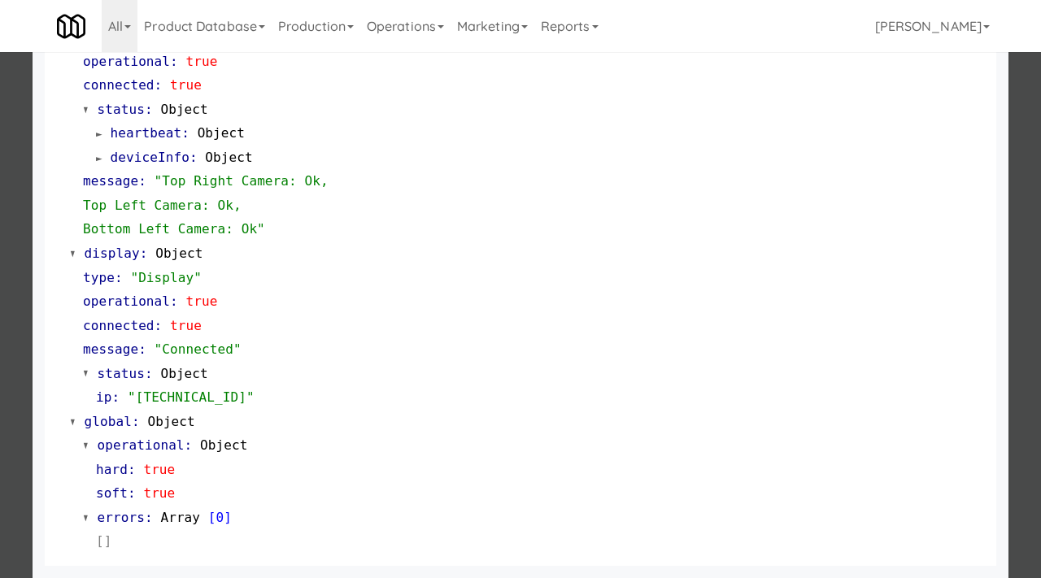
click at [24, 243] on div at bounding box center [520, 289] width 1041 height 578
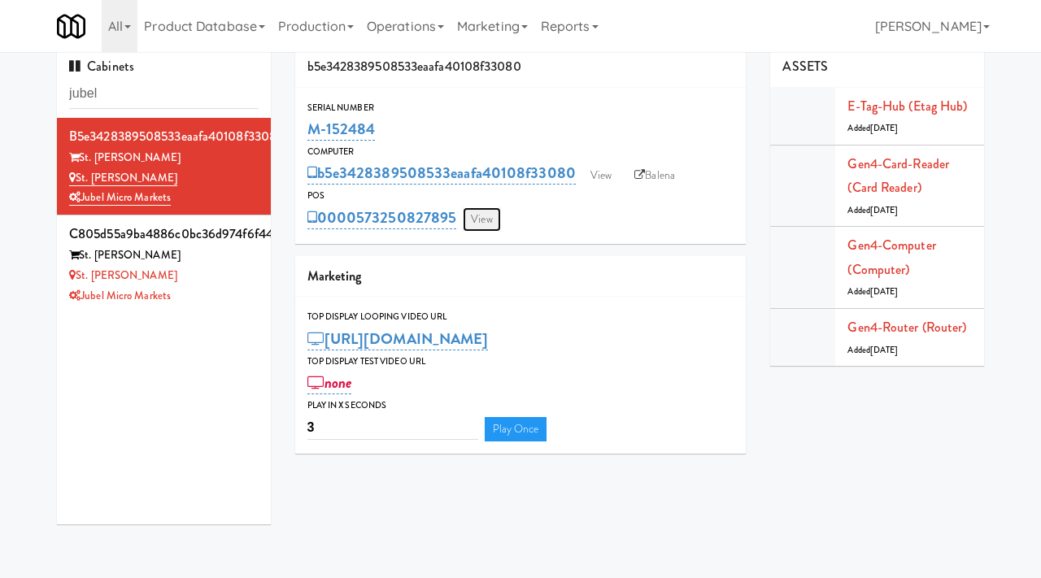
click at [492, 225] on link "View" at bounding box center [481, 219] width 37 height 24
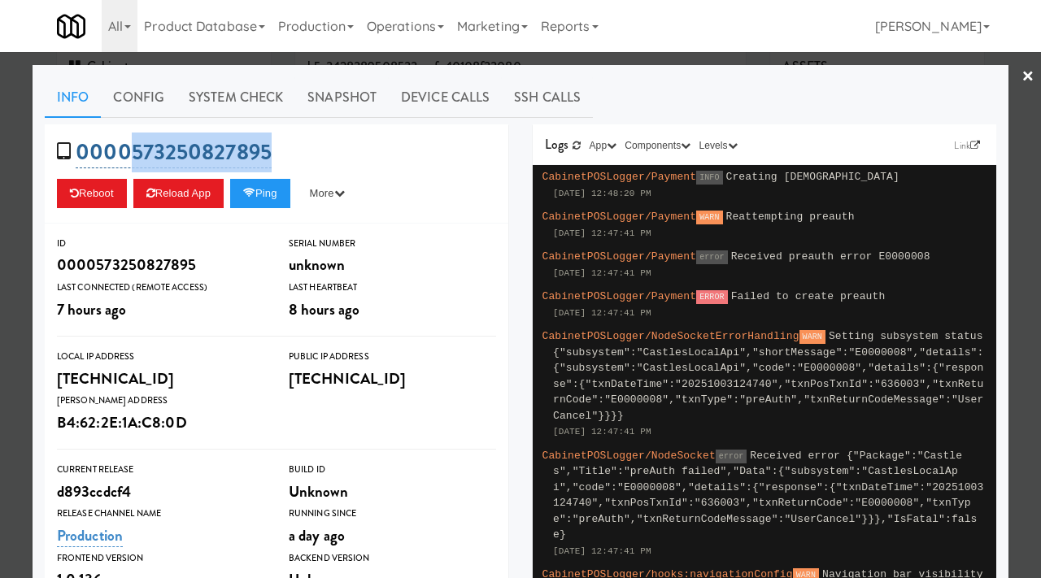
drag, startPoint x: 292, startPoint y: 151, endPoint x: 128, endPoint y: 157, distance: 164.3
click at [128, 157] on div "0000573250827895 Reboot Reload App Ping More Ping Server Restart Server Force R…" at bounding box center [276, 173] width 463 height 99
copy link "573250827895"
click at [344, 202] on button "More" at bounding box center [327, 193] width 61 height 29
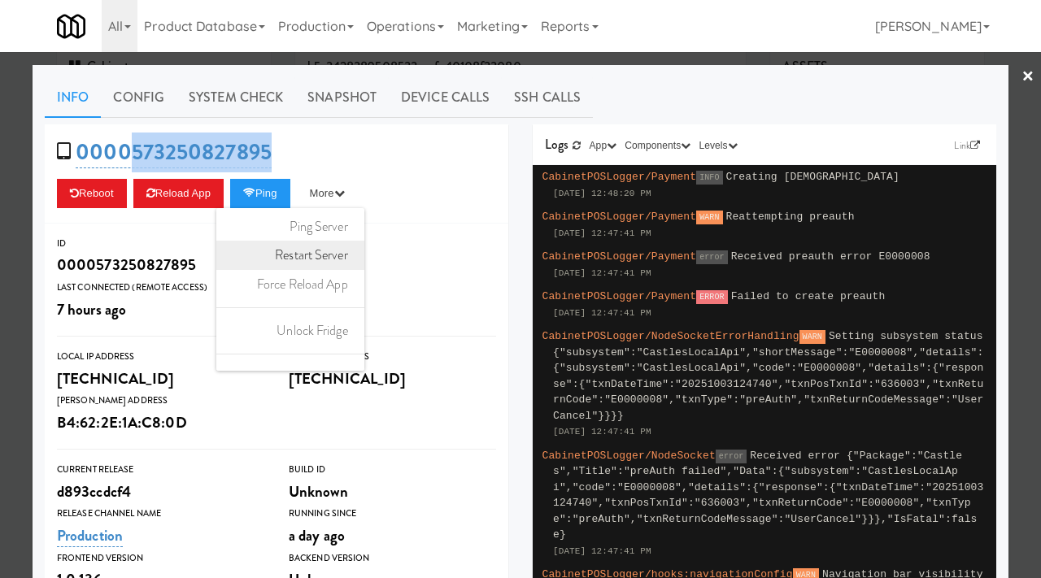
click at [328, 249] on link "Restart Server" at bounding box center [290, 255] width 148 height 29
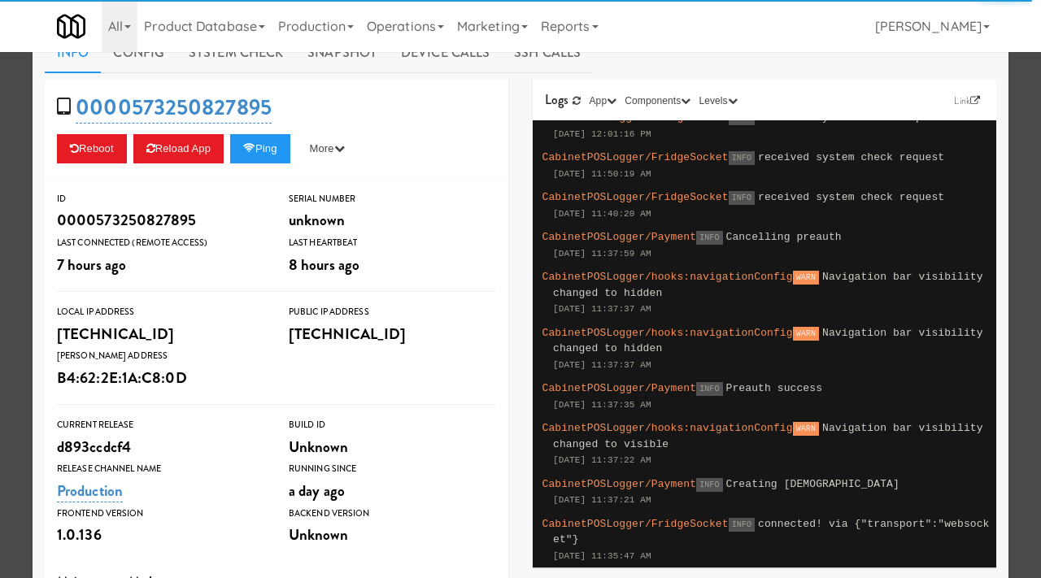
scroll to position [70, 0]
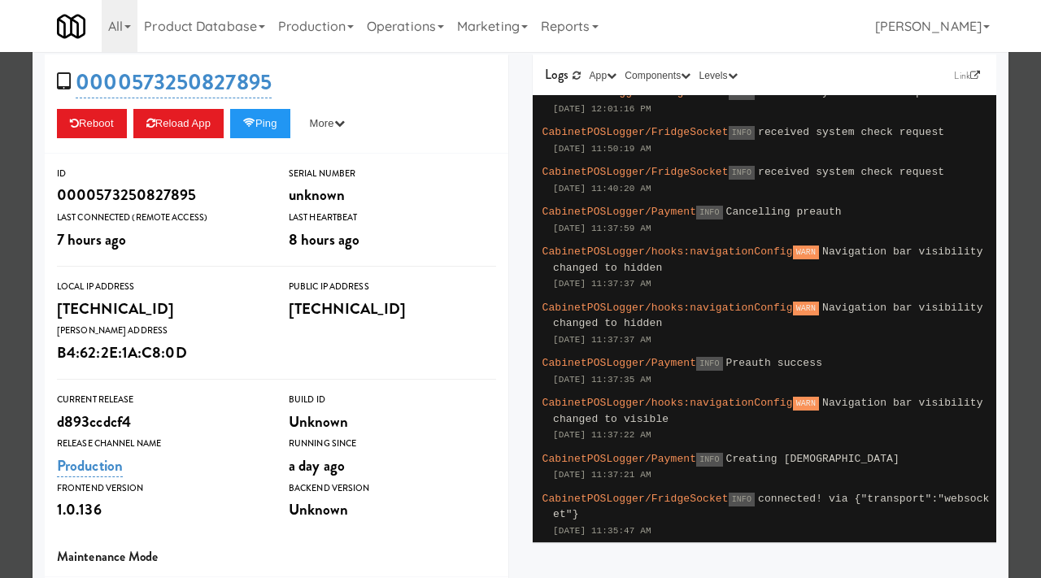
click at [0, 237] on div at bounding box center [520, 289] width 1041 height 578
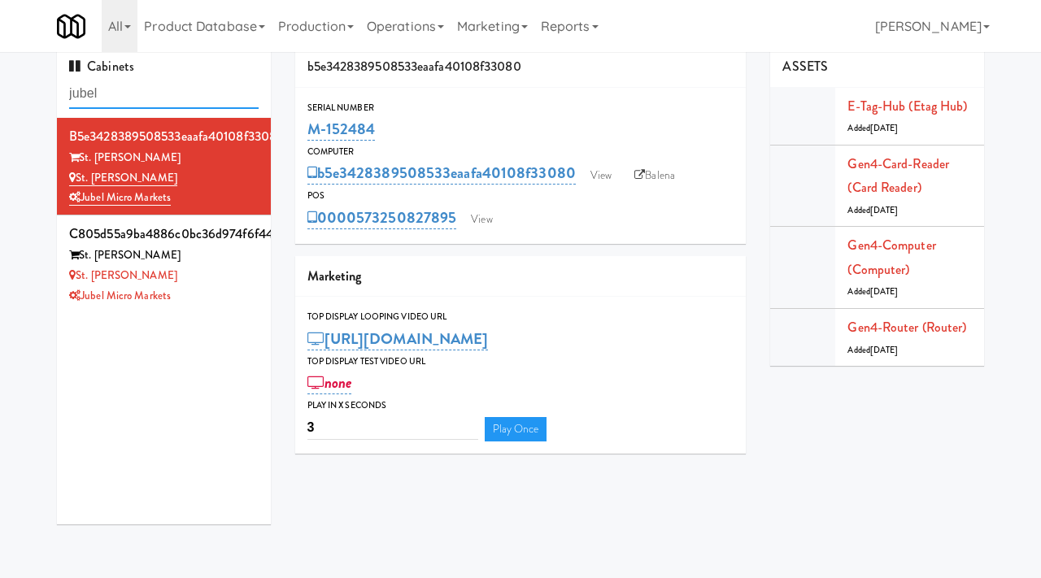
click at [149, 94] on input "jubel" at bounding box center [163, 94] width 189 height 30
paste input "Village at commonwealth Ambient"
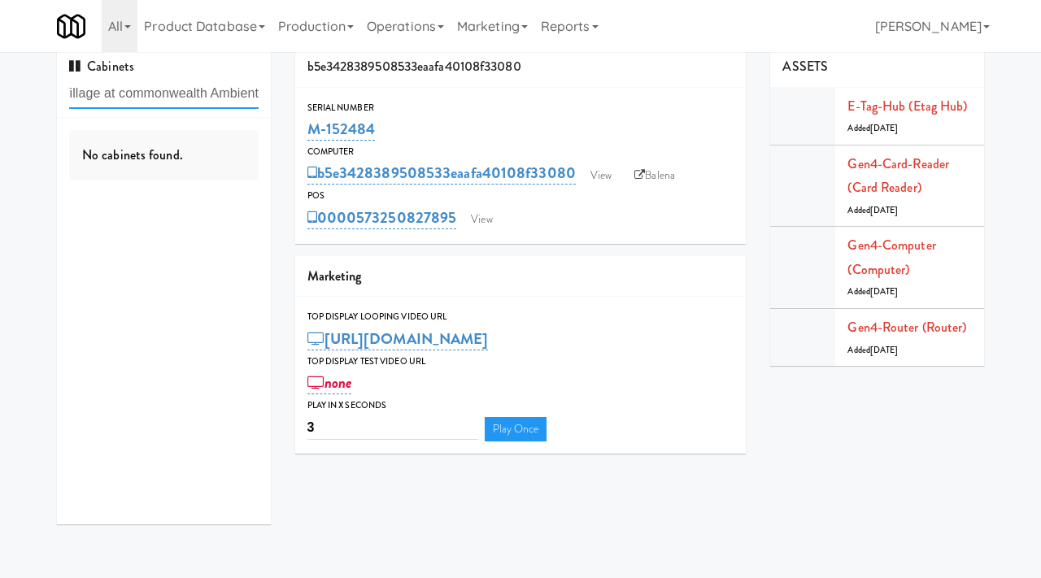
drag, startPoint x: 210, startPoint y: 94, endPoint x: 305, endPoint y: 101, distance: 95.3
click at [304, 101] on div "Cabinets Village at commonwealth Ambient No cabinets found. b5e3428389508533eaa…" at bounding box center [520, 291] width 951 height 490
type input "Village at [GEOGRAPHIC_DATA]"
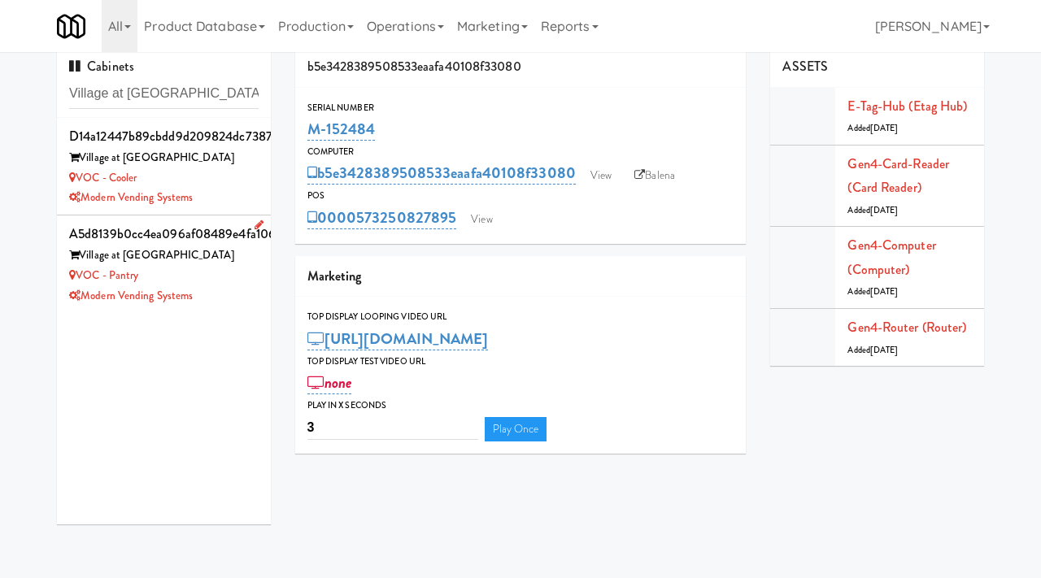
click at [236, 267] on div "VOC - Pantry" at bounding box center [163, 276] width 189 height 20
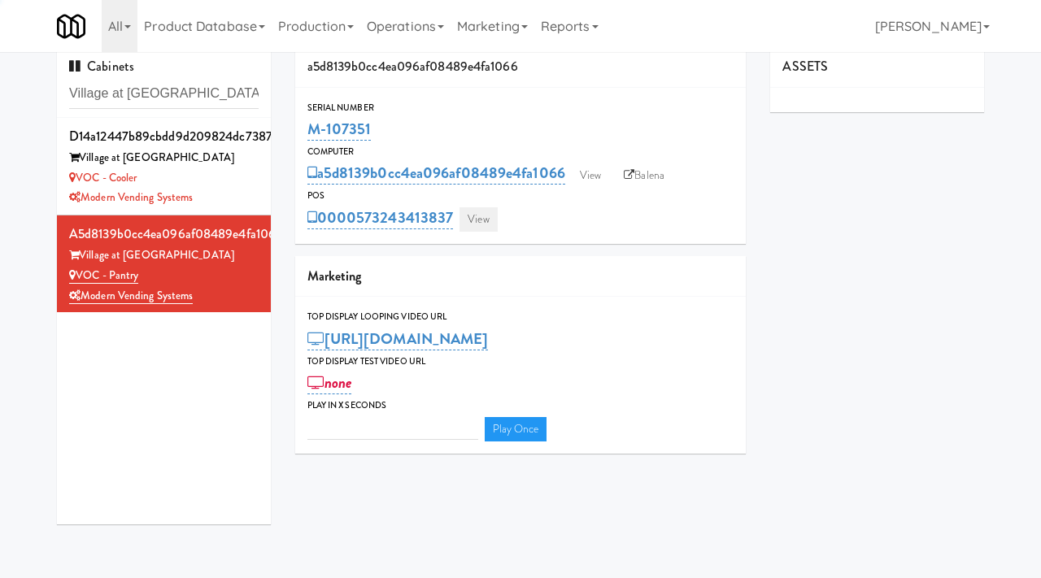
type input "3"
click at [471, 222] on link "View" at bounding box center [477, 219] width 37 height 24
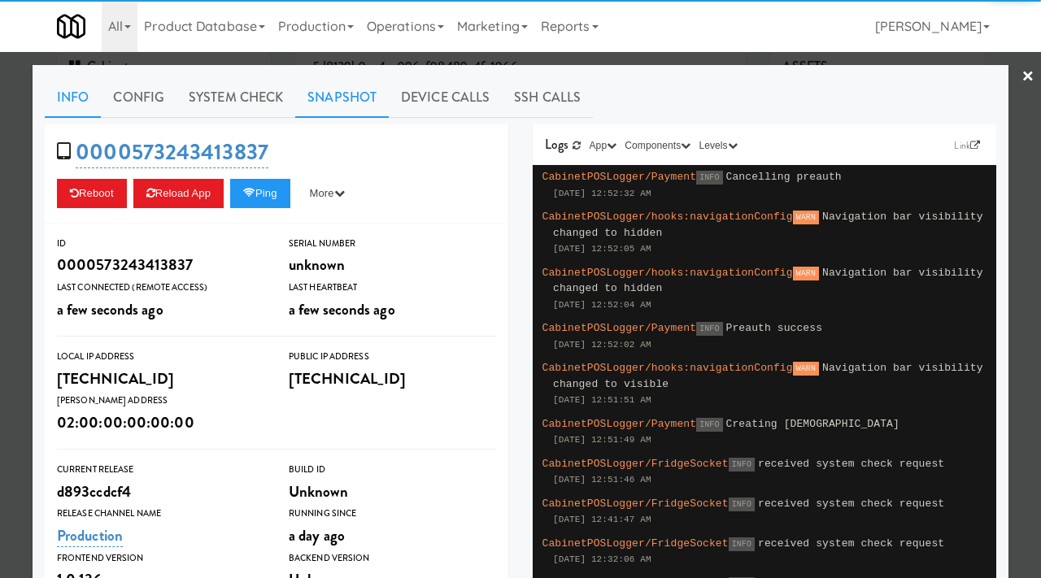
click at [330, 96] on link "Snapshot" at bounding box center [342, 97] width 94 height 41
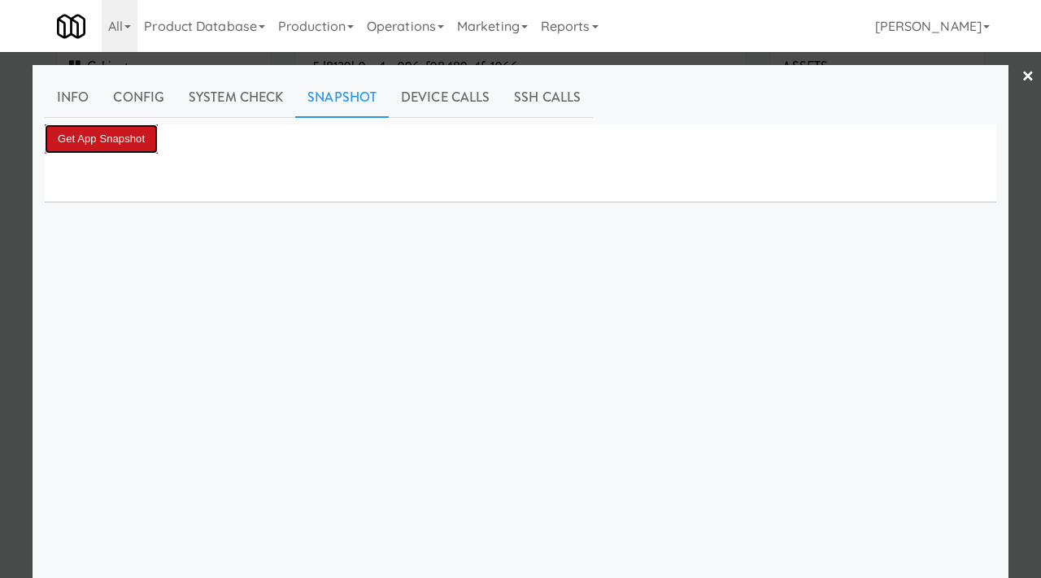
click at [127, 141] on button "Get App Snapshot" at bounding box center [101, 138] width 113 height 29
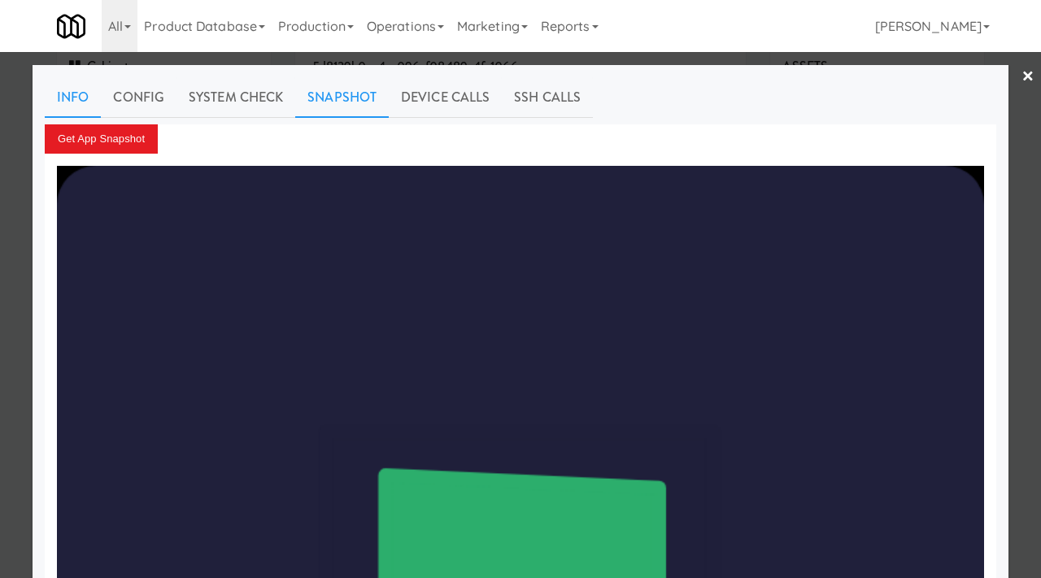
click at [56, 104] on link "Info" at bounding box center [73, 97] width 56 height 41
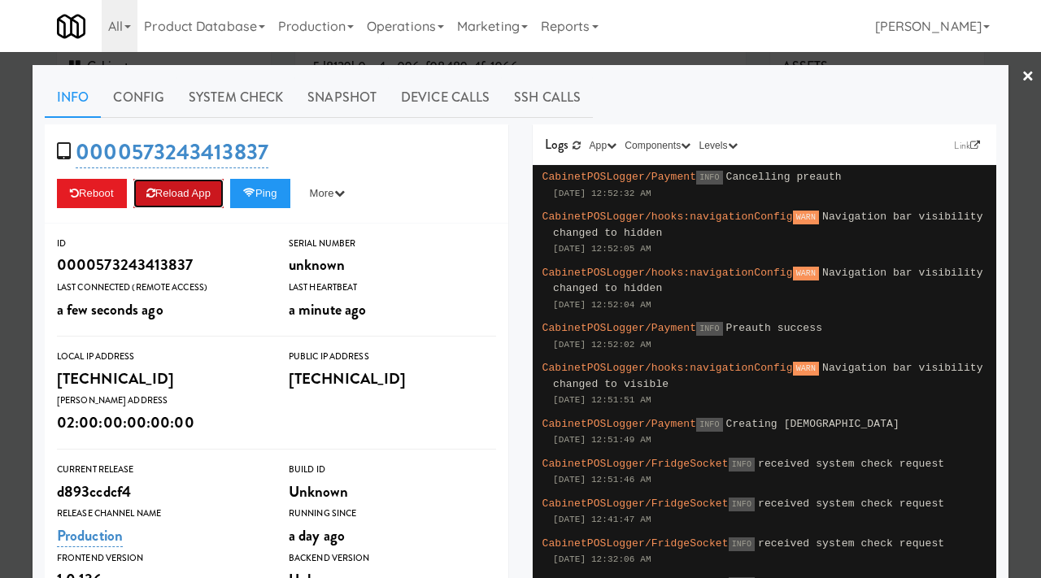
click at [171, 195] on button "Reload App" at bounding box center [178, 193] width 90 height 29
click at [243, 110] on link "System Check" at bounding box center [235, 97] width 119 height 41
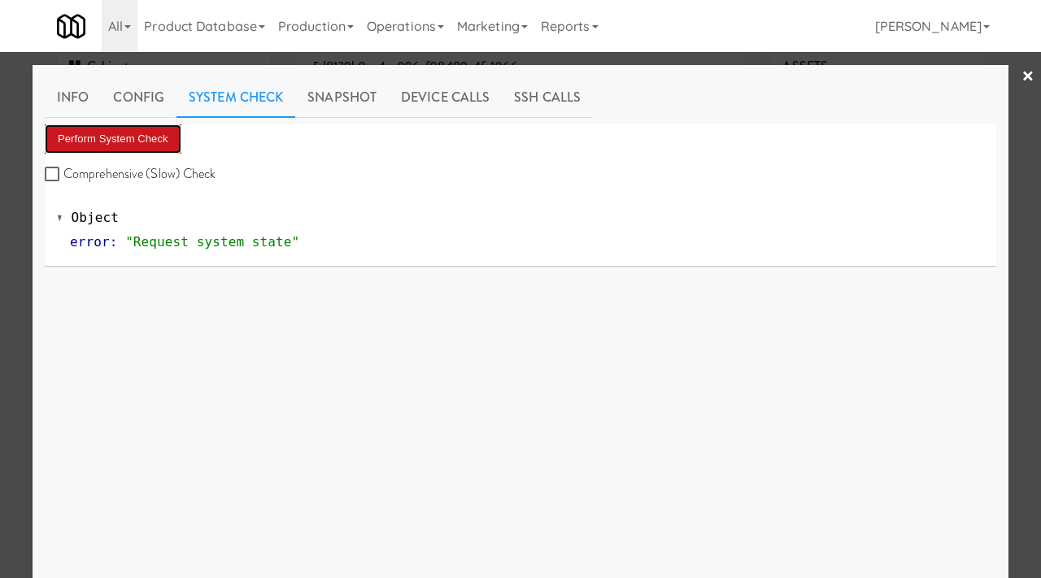
click at [159, 133] on button "Perform System Check" at bounding box center [113, 138] width 137 height 29
click at [159, 135] on button "Perform System Check" at bounding box center [113, 138] width 137 height 29
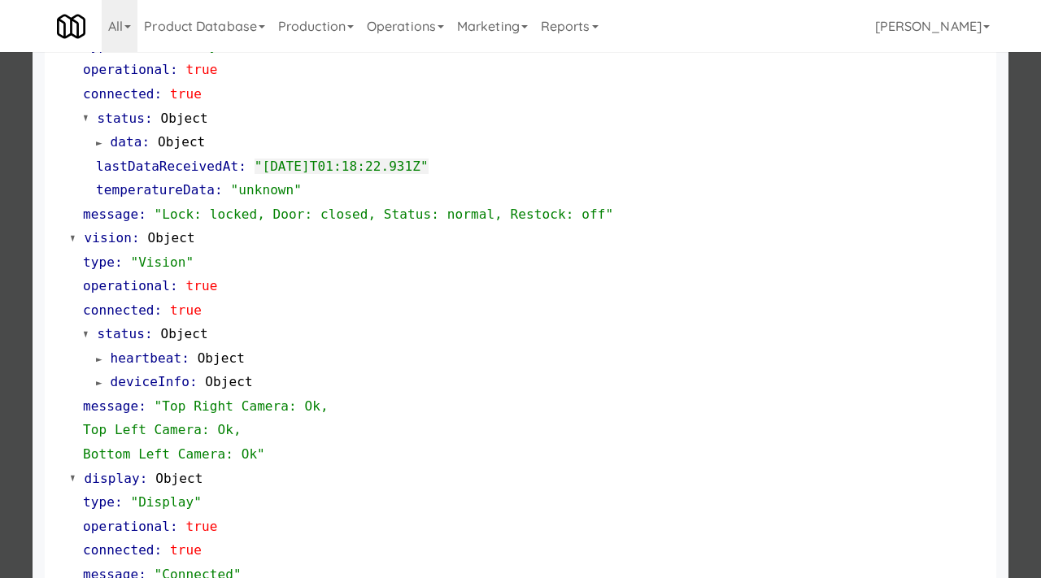
scroll to position [708, 0]
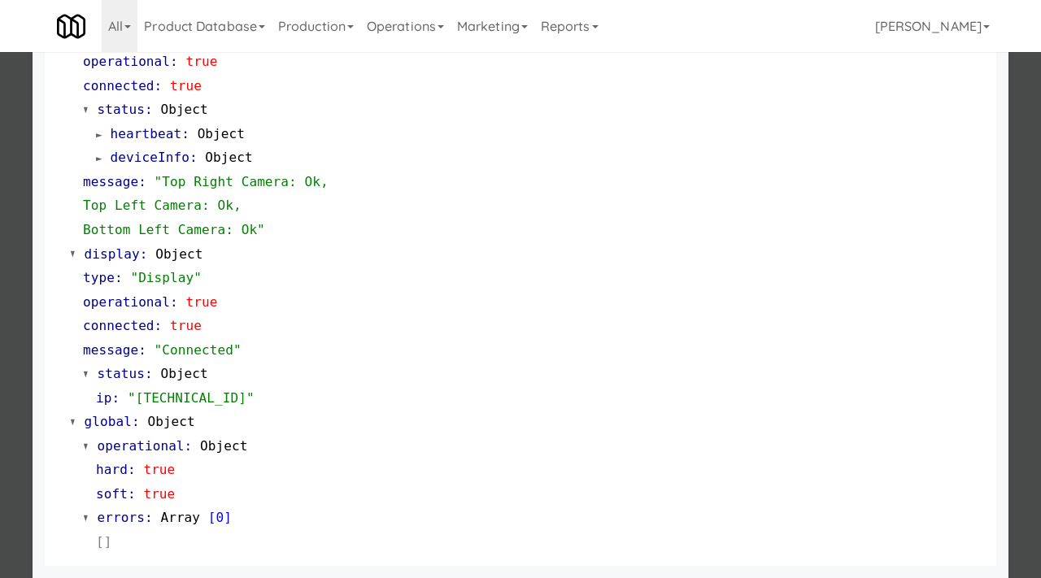
click at [0, 388] on div at bounding box center [520, 289] width 1041 height 578
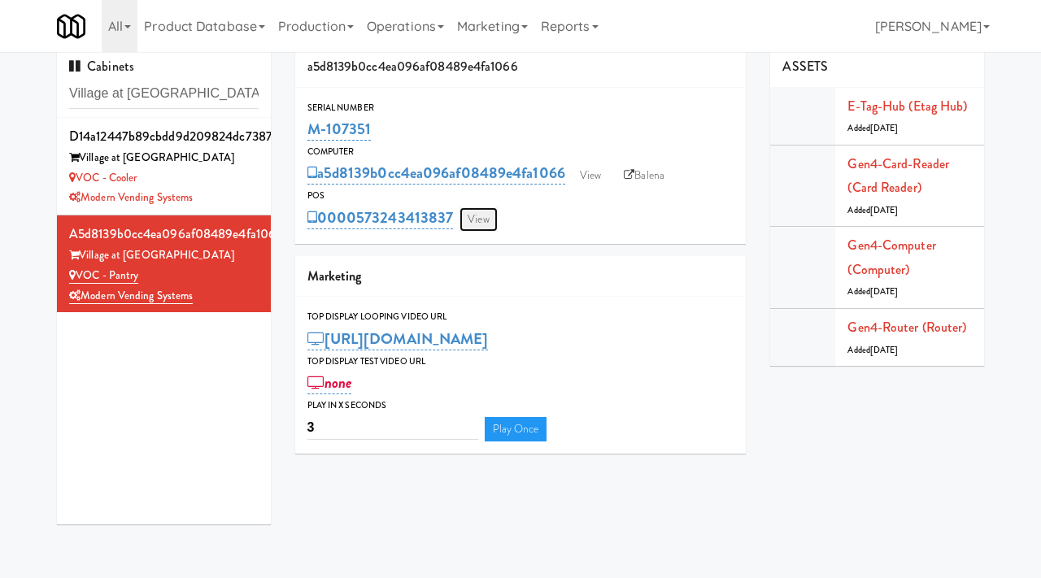
click at [476, 213] on link "View" at bounding box center [477, 219] width 37 height 24
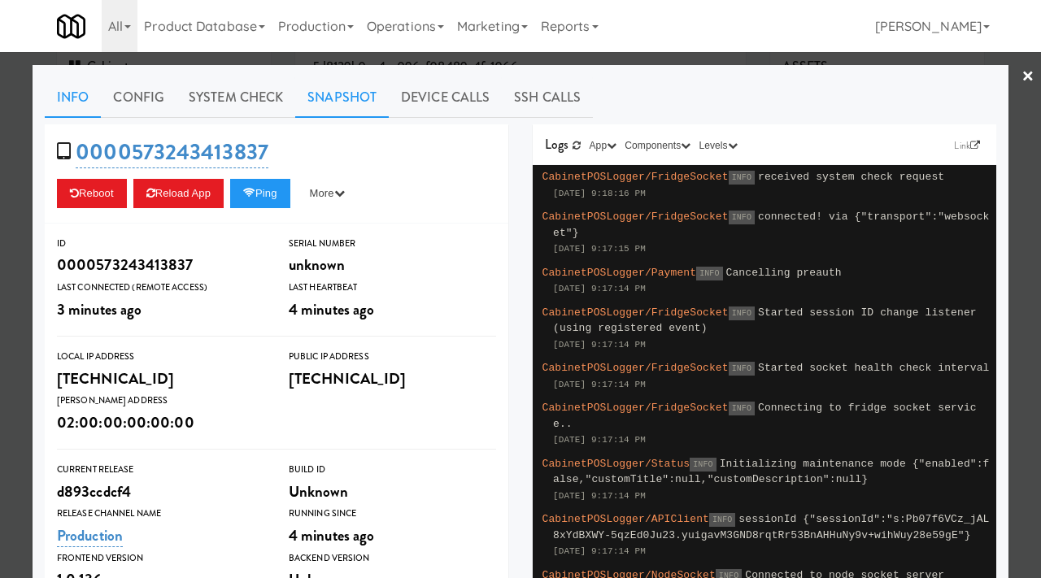
click at [346, 93] on link "Snapshot" at bounding box center [342, 97] width 94 height 41
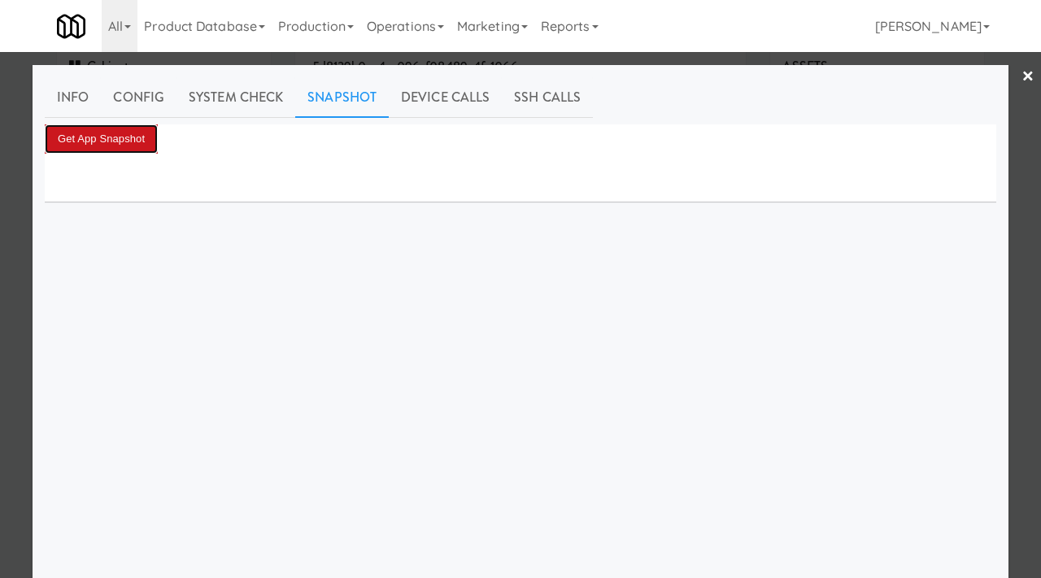
click at [120, 145] on button "Get App Snapshot" at bounding box center [101, 138] width 113 height 29
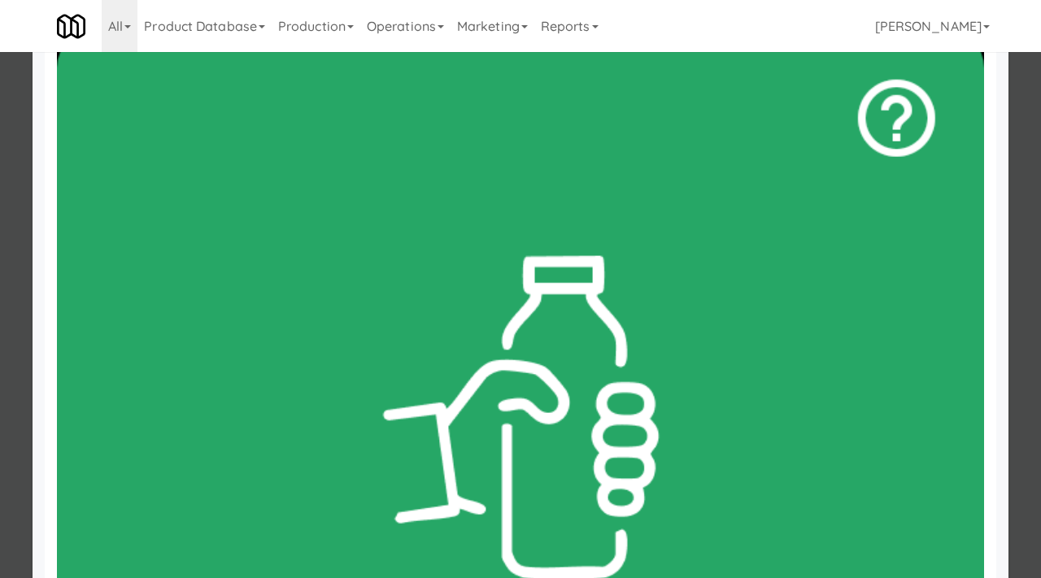
scroll to position [141, 0]
